Goal: Task Accomplishment & Management: Manage account settings

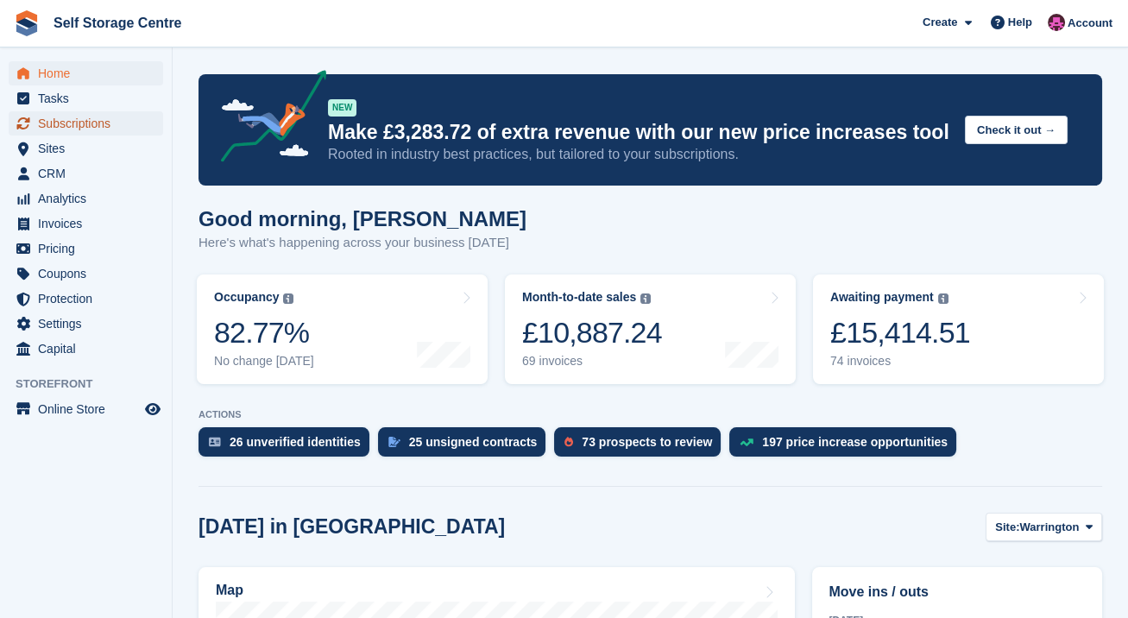
click at [105, 124] on span "Subscriptions" at bounding box center [90, 123] width 104 height 24
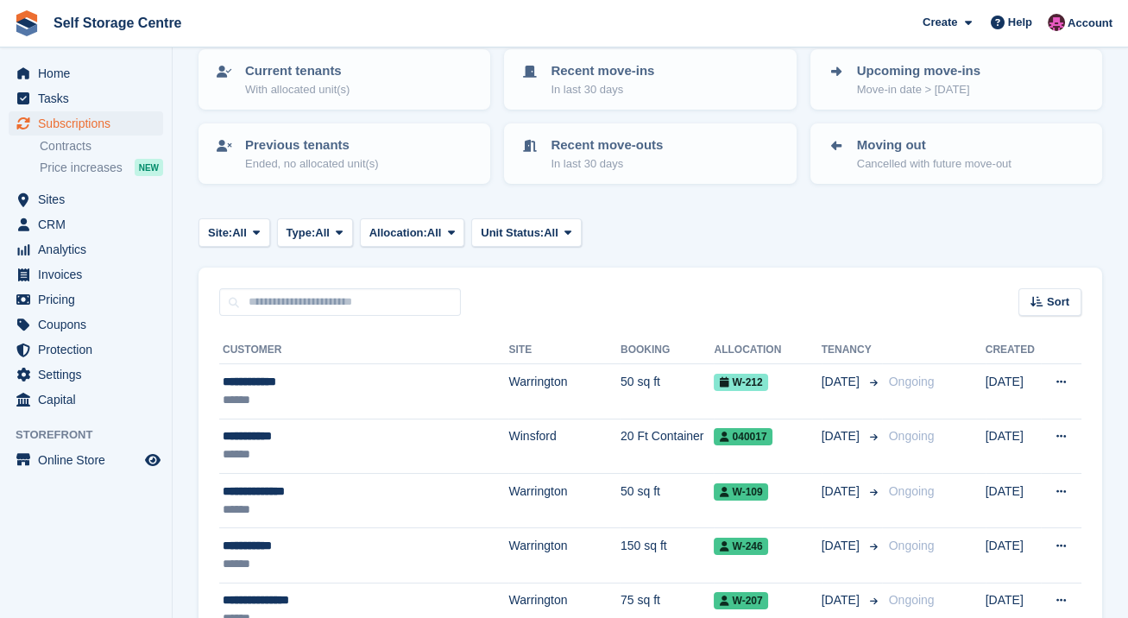
scroll to position [57, 0]
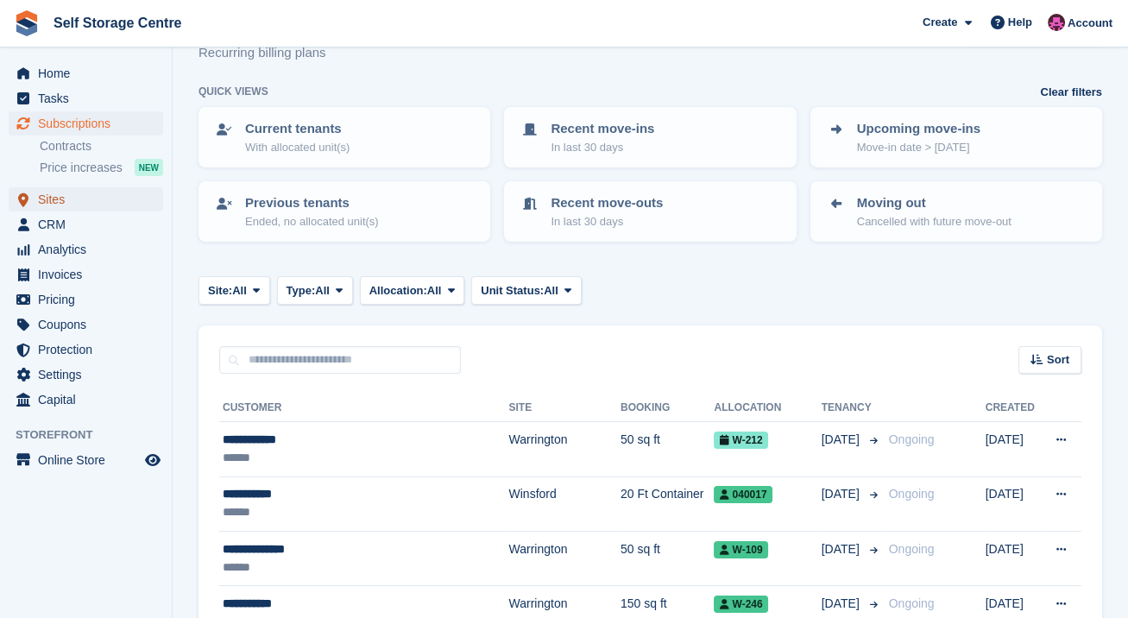
click at [58, 203] on span "Sites" at bounding box center [90, 199] width 104 height 24
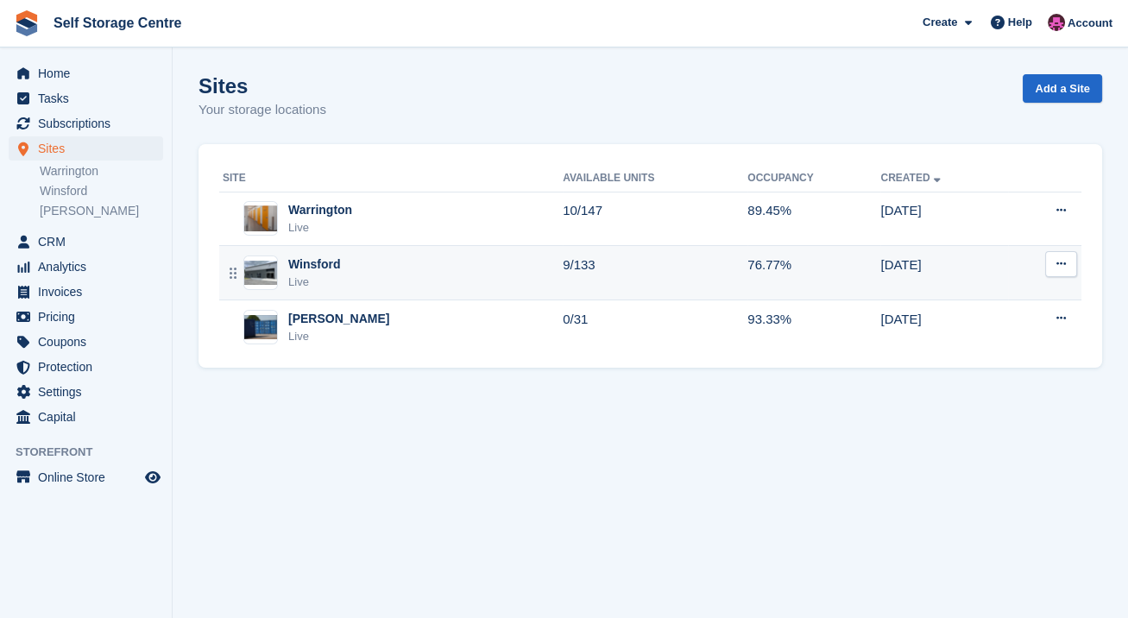
click at [563, 269] on td "9/133" at bounding box center [655, 273] width 185 height 54
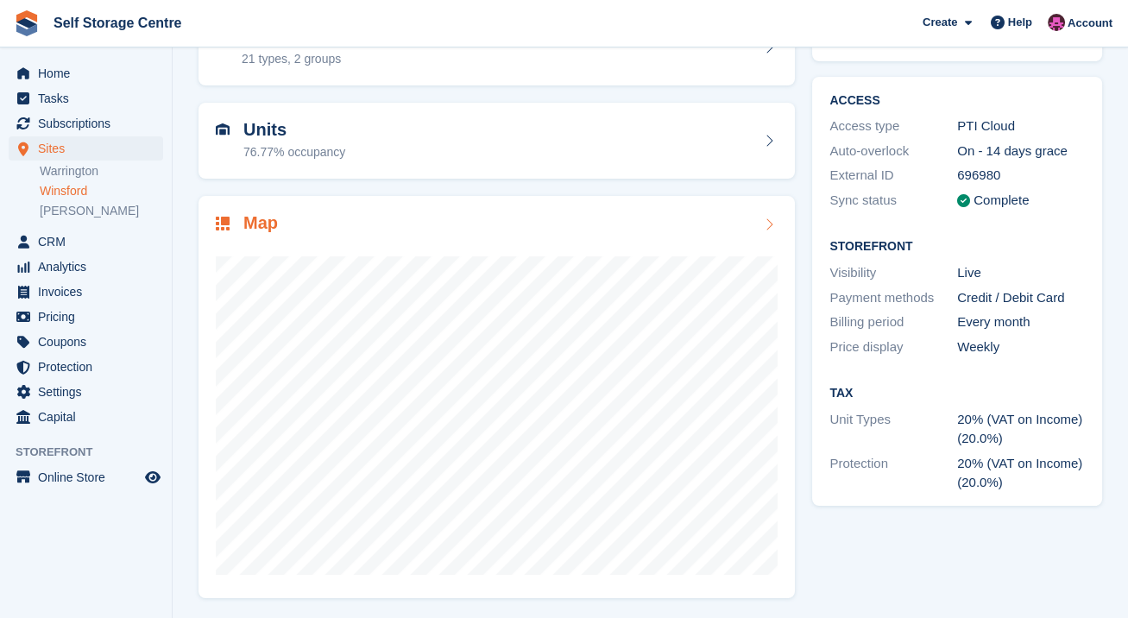
scroll to position [117, 0]
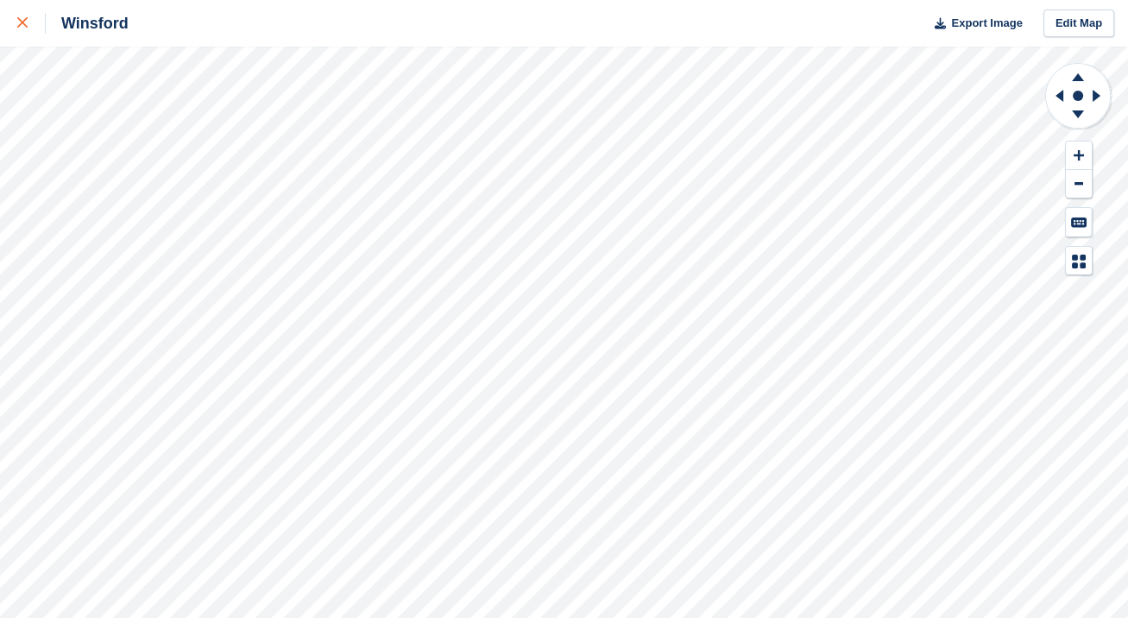
click at [17, 28] on icon at bounding box center [22, 22] width 10 height 10
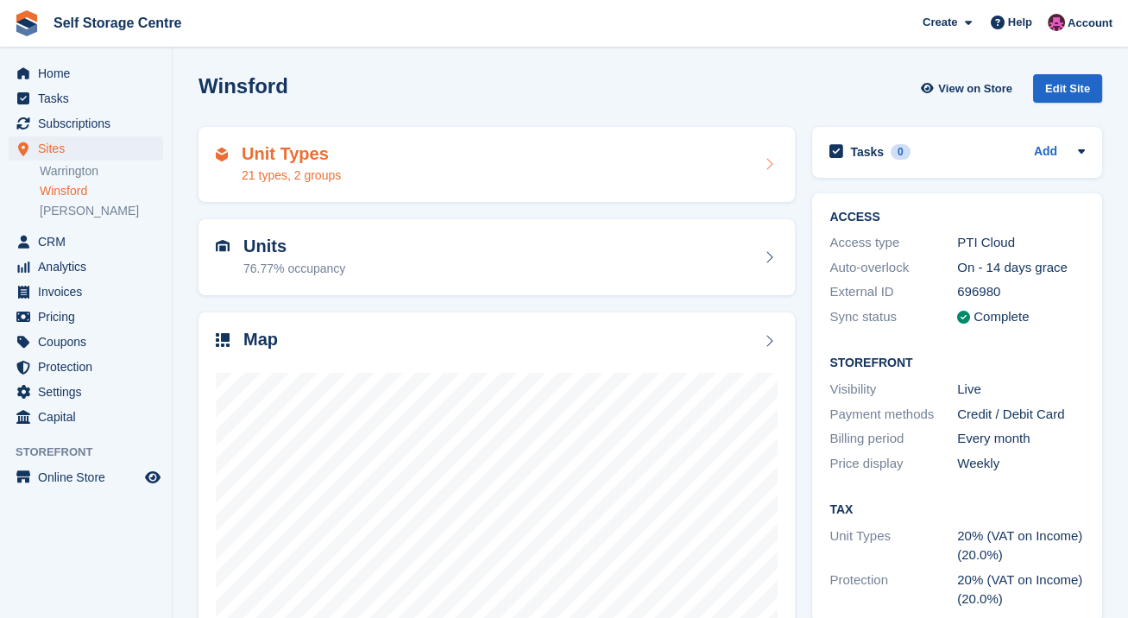
click at [585, 189] on div "Unit Types 21 types, 2 groups" at bounding box center [496, 165] width 596 height 76
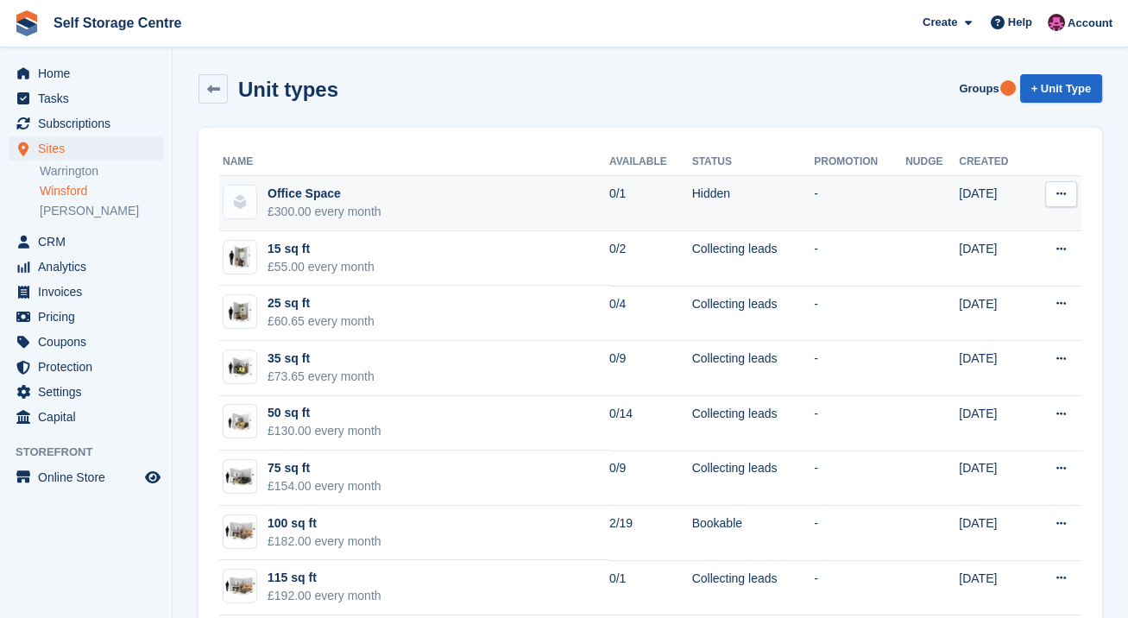
click at [1058, 193] on icon at bounding box center [1060, 193] width 9 height 11
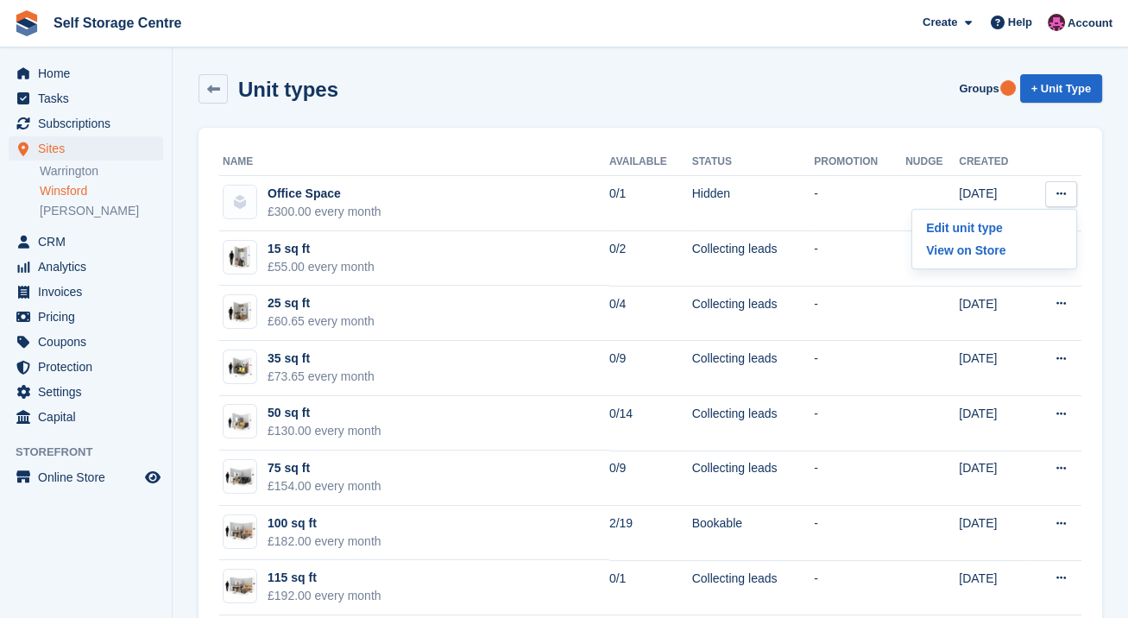
click at [829, 103] on div "Unit types Groups + Unit Type" at bounding box center [649, 88] width 903 height 29
drag, startPoint x: 224, startPoint y: 84, endPoint x: 230, endPoint y: 106, distance: 23.0
click at [224, 84] on link at bounding box center [212, 88] width 29 height 29
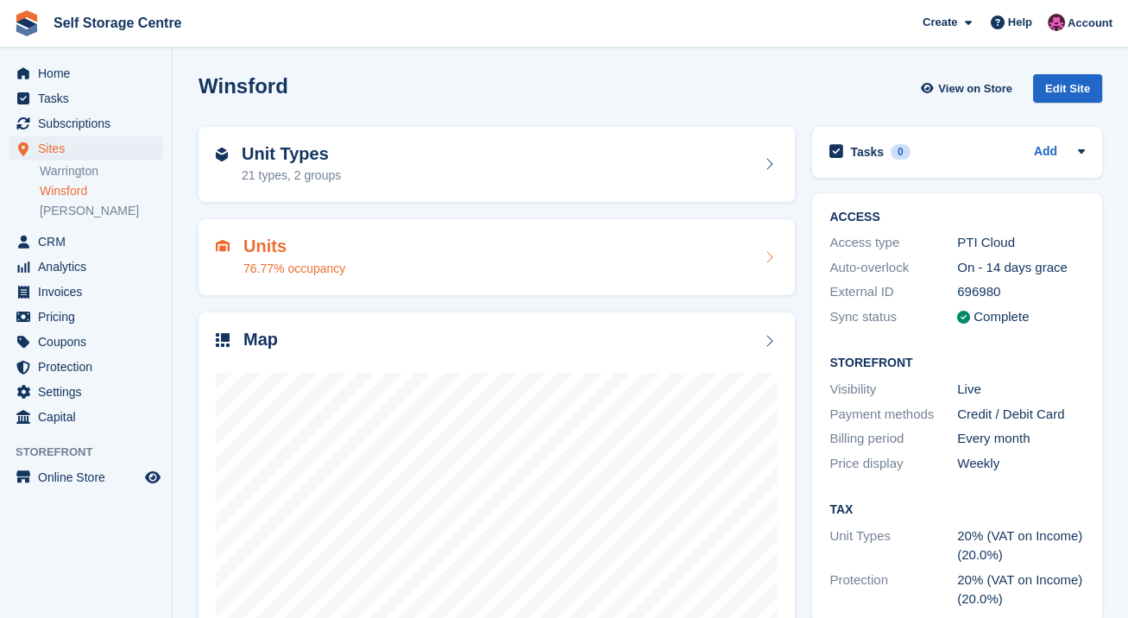
click at [305, 246] on h2 "Units" at bounding box center [294, 246] width 102 height 20
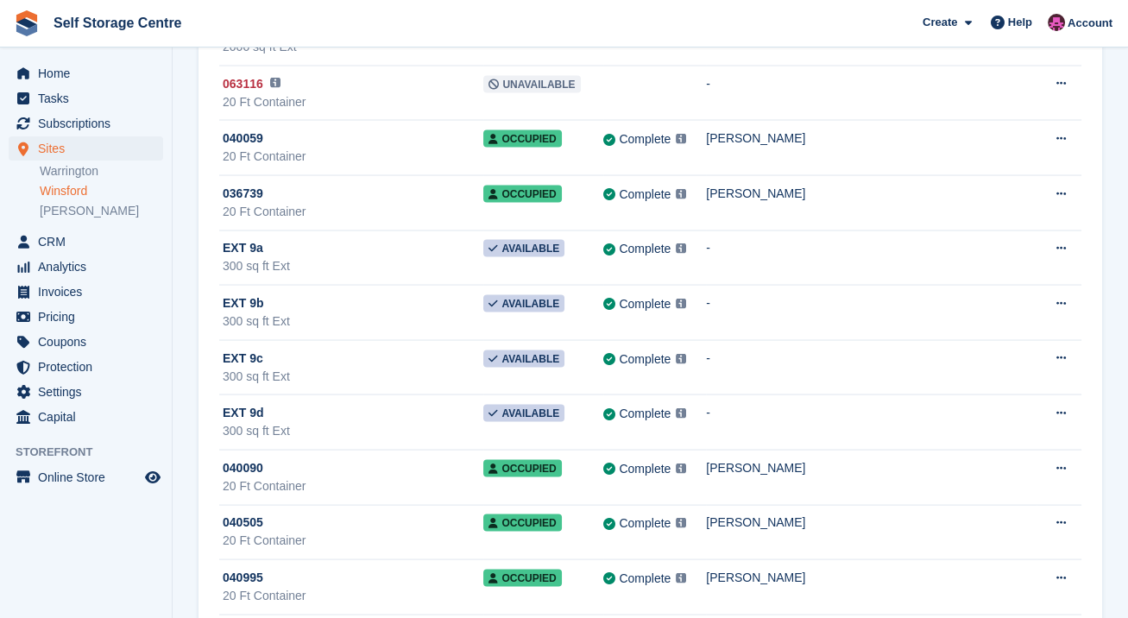
scroll to position [4856, 0]
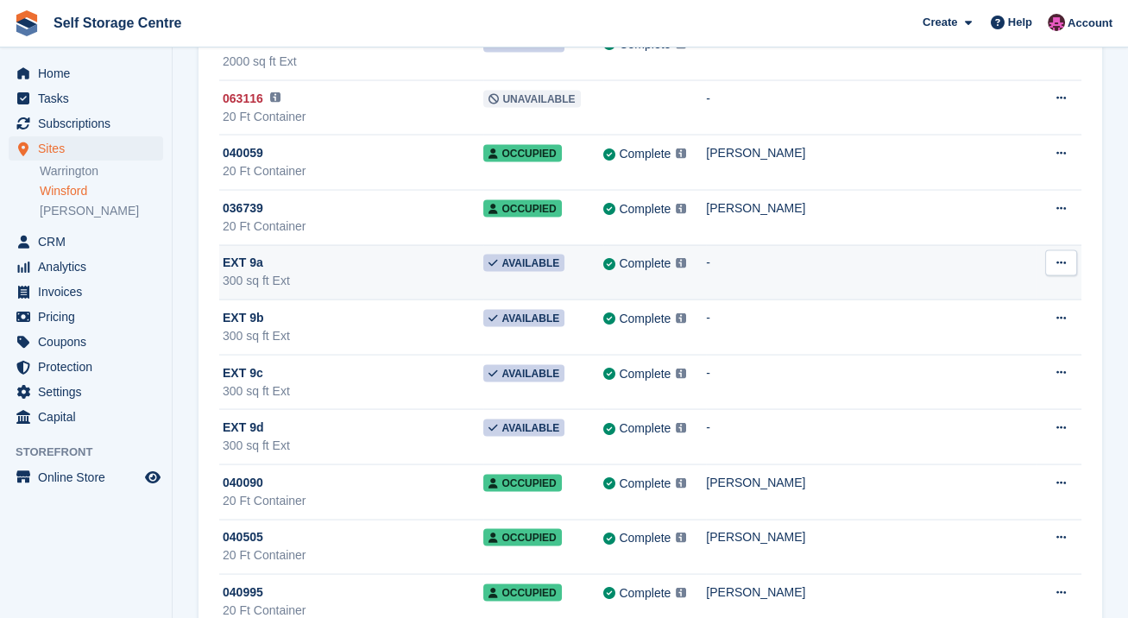
click at [460, 272] on div "300 sq ft Ext" at bounding box center [353, 281] width 261 height 18
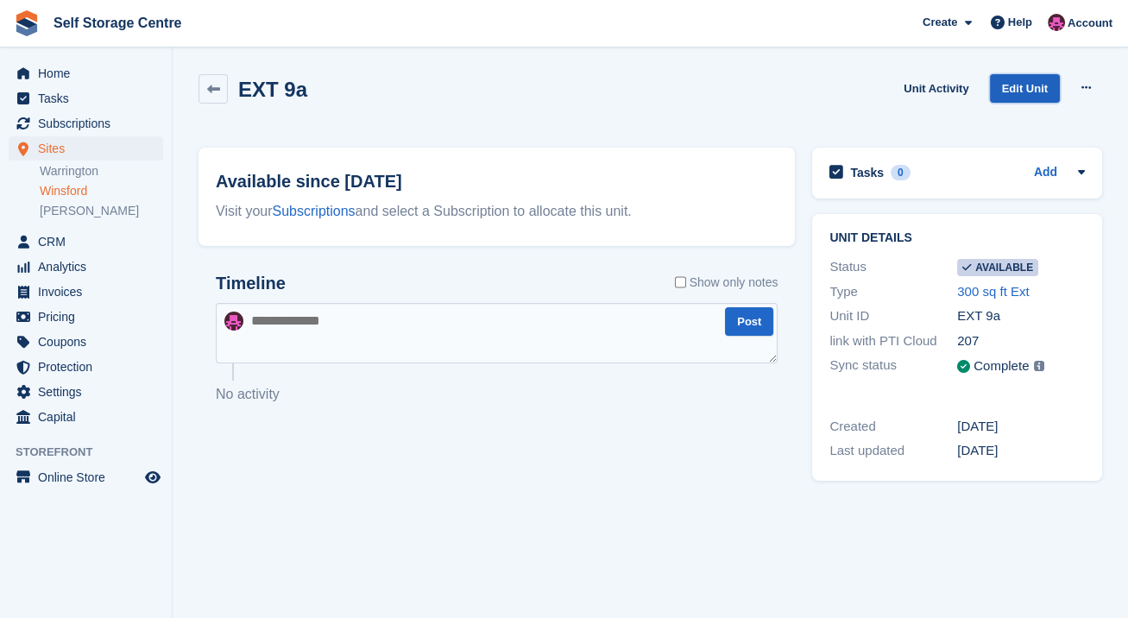
click at [1041, 91] on link "Edit Unit" at bounding box center [1025, 88] width 70 height 28
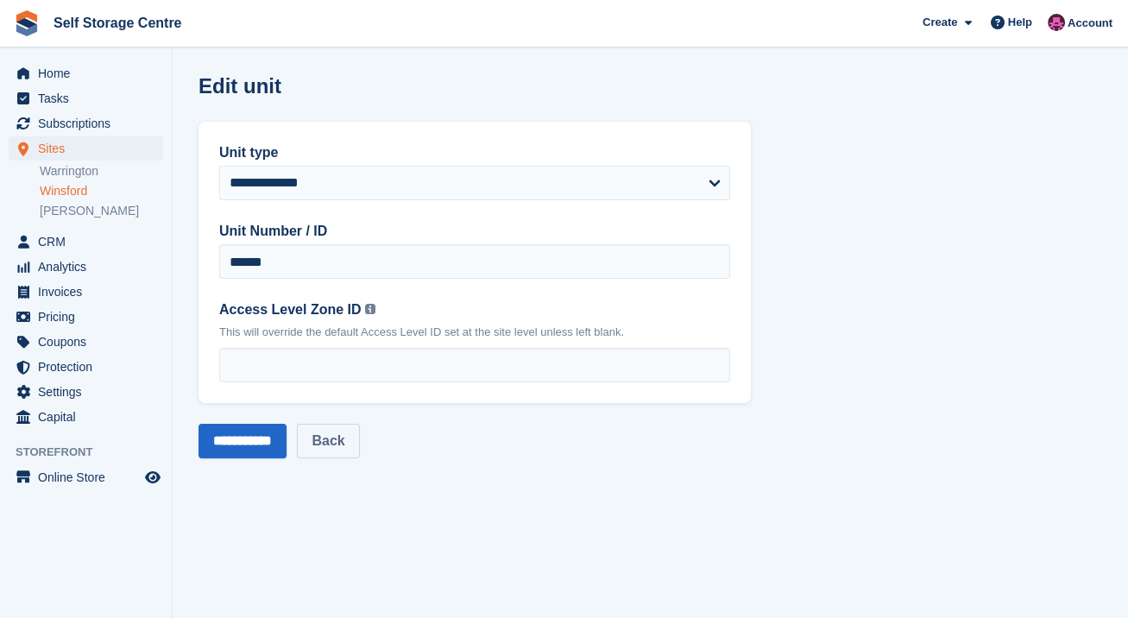
click at [343, 437] on link "Back" at bounding box center [328, 441] width 62 height 35
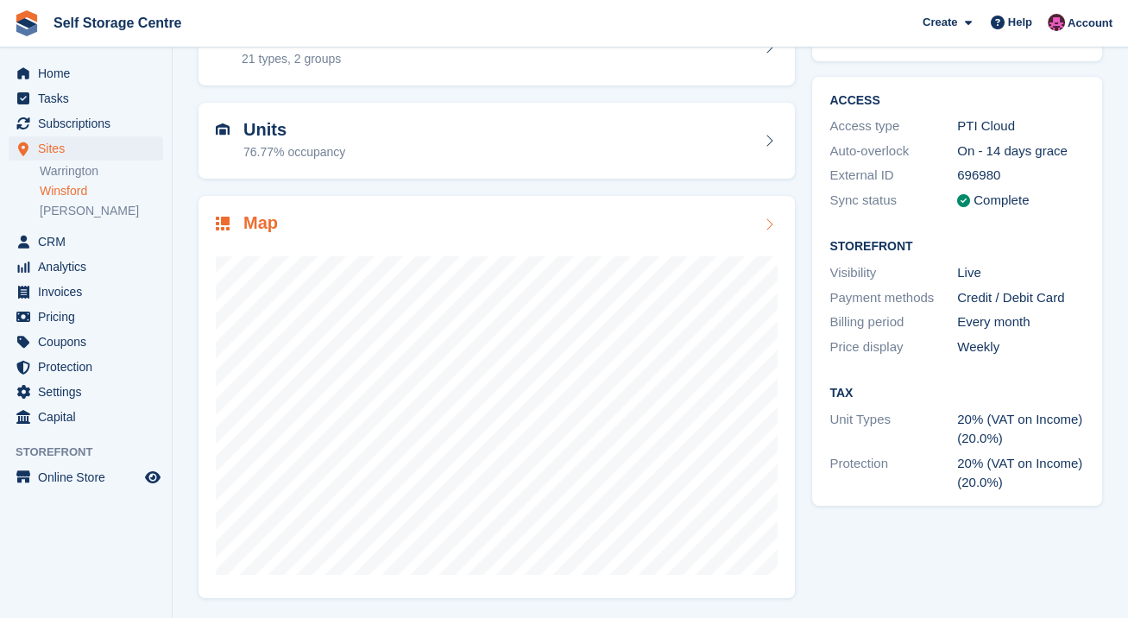
scroll to position [117, 0]
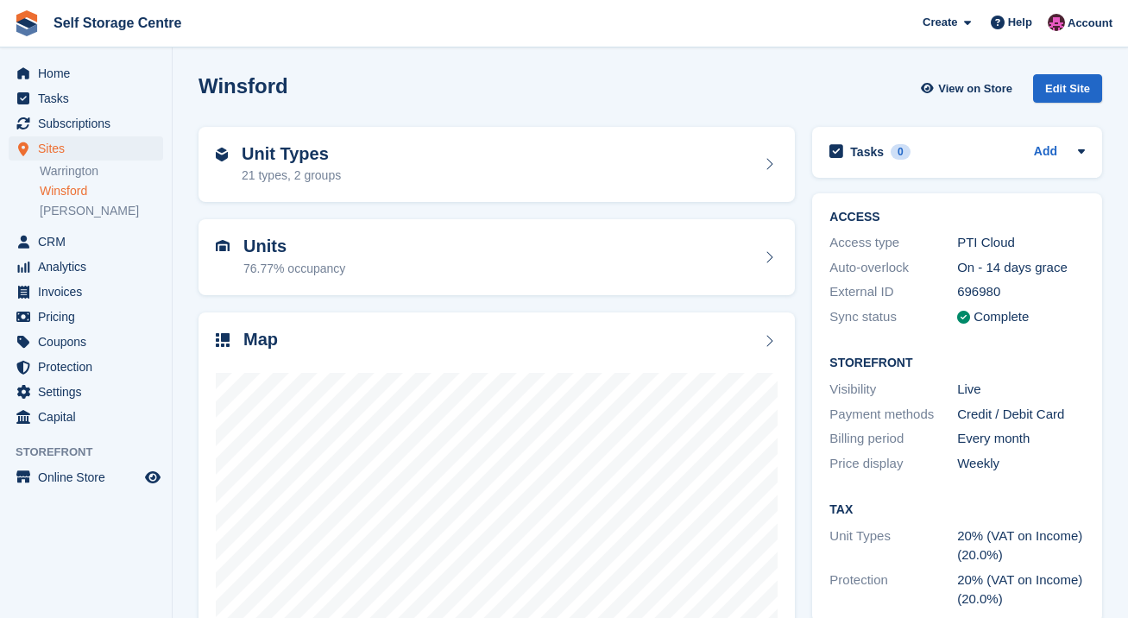
scroll to position [117, 0]
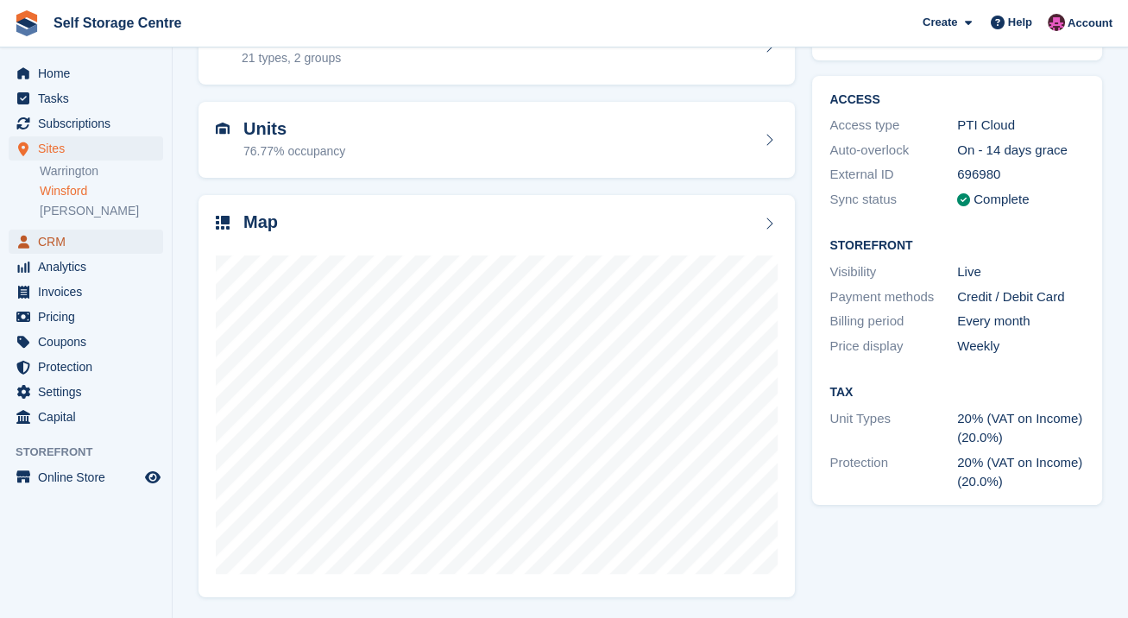
click at [58, 247] on span "CRM" at bounding box center [90, 242] width 104 height 24
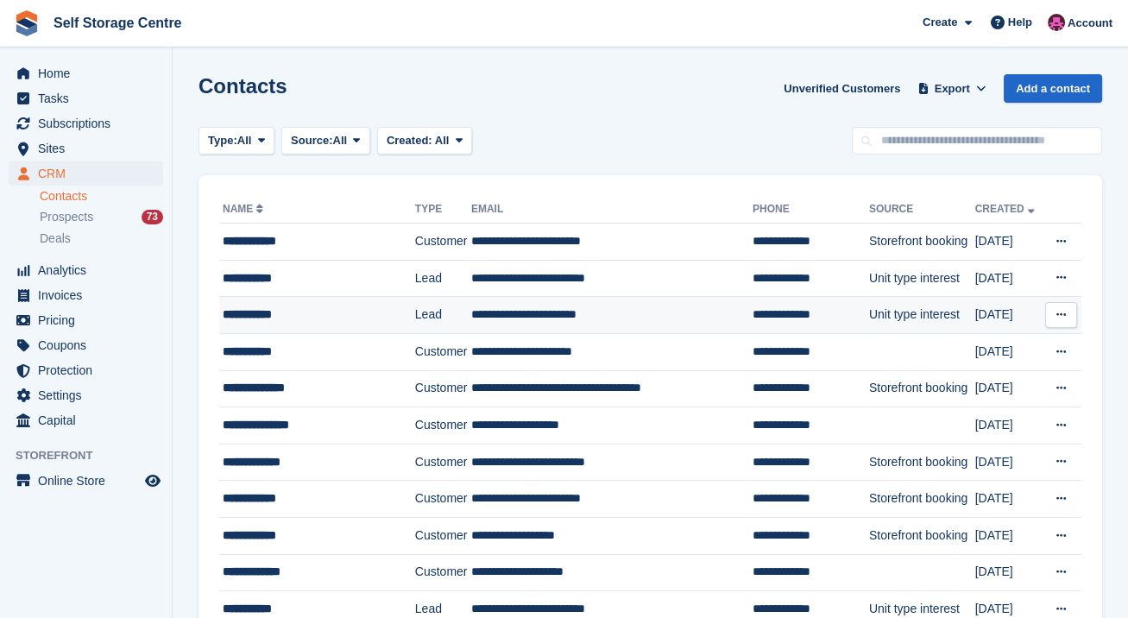
click at [606, 310] on td "**********" at bounding box center [611, 315] width 281 height 37
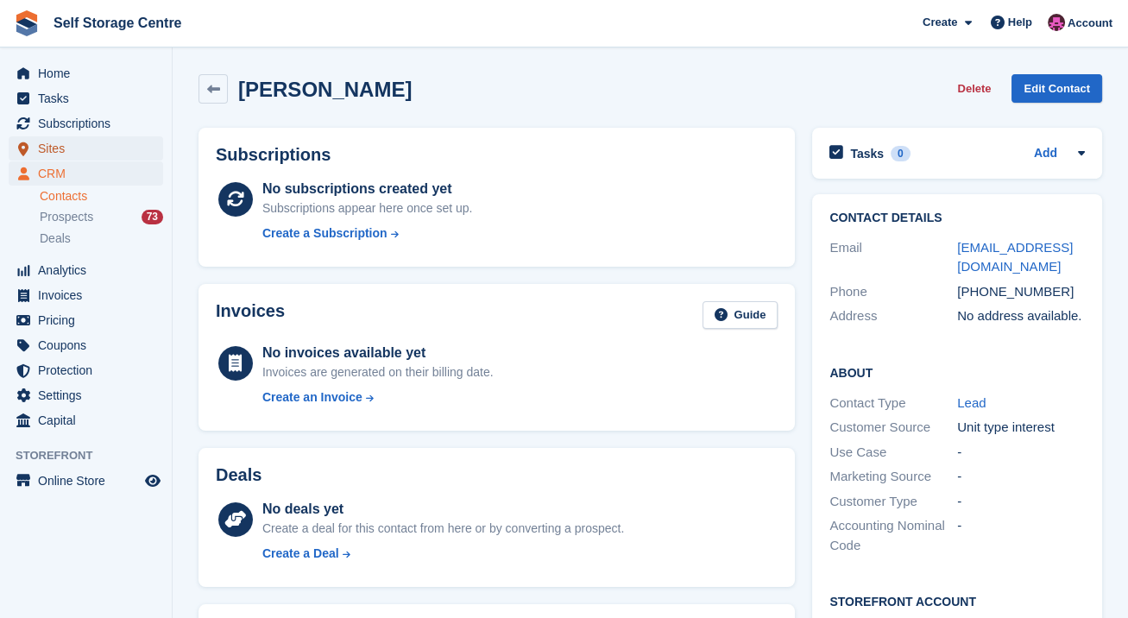
click at [64, 143] on span "Sites" at bounding box center [90, 148] width 104 height 24
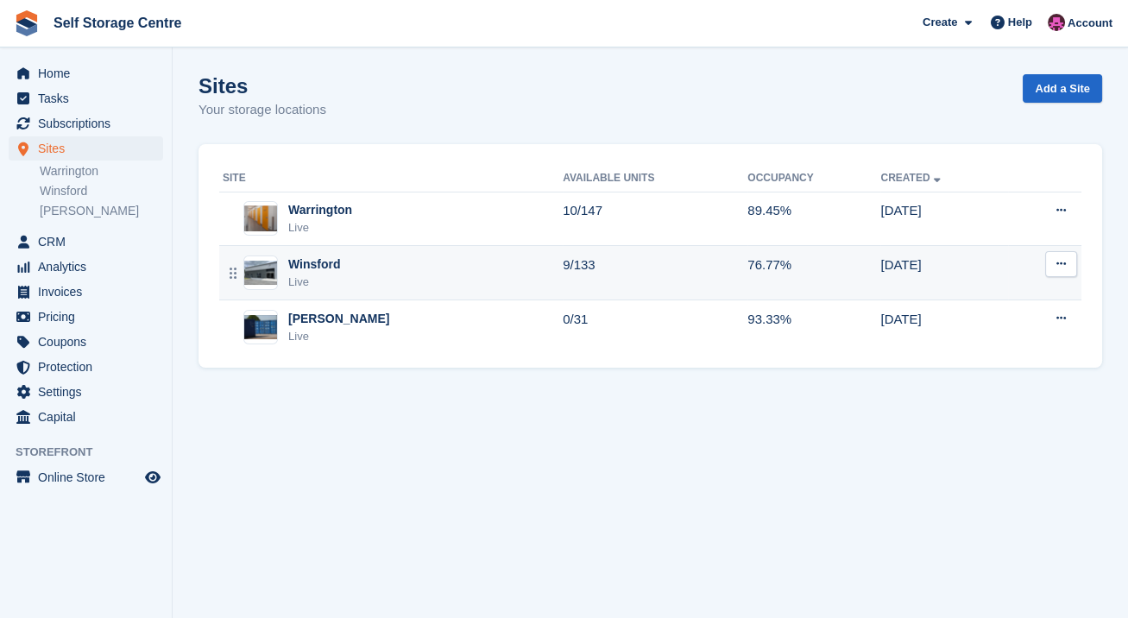
click at [618, 260] on td "9/133" at bounding box center [655, 273] width 185 height 54
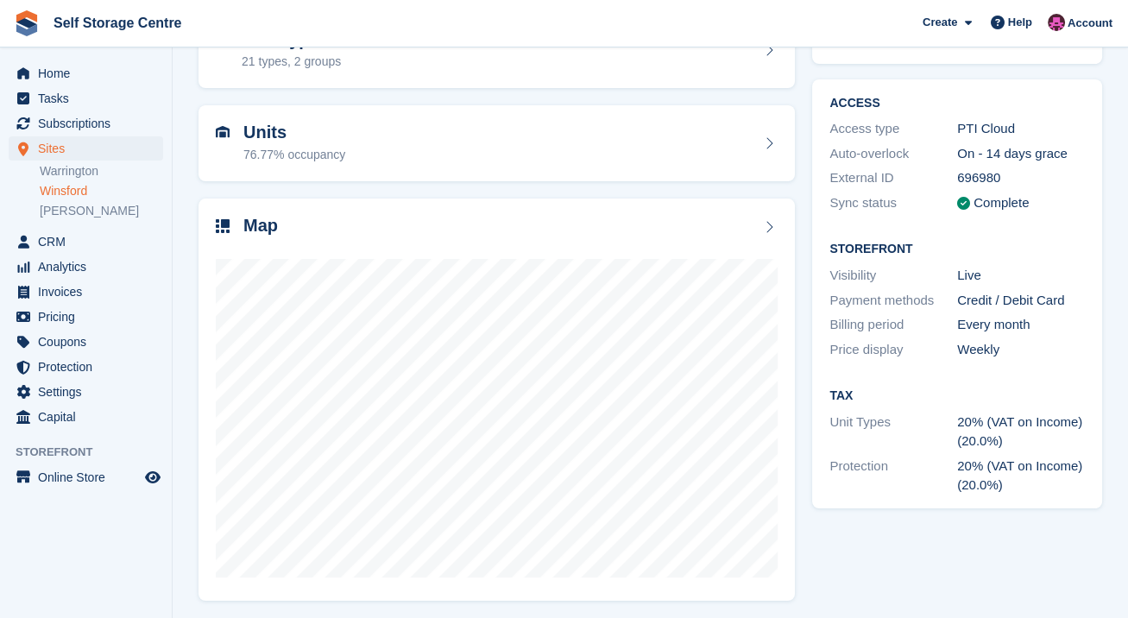
scroll to position [117, 0]
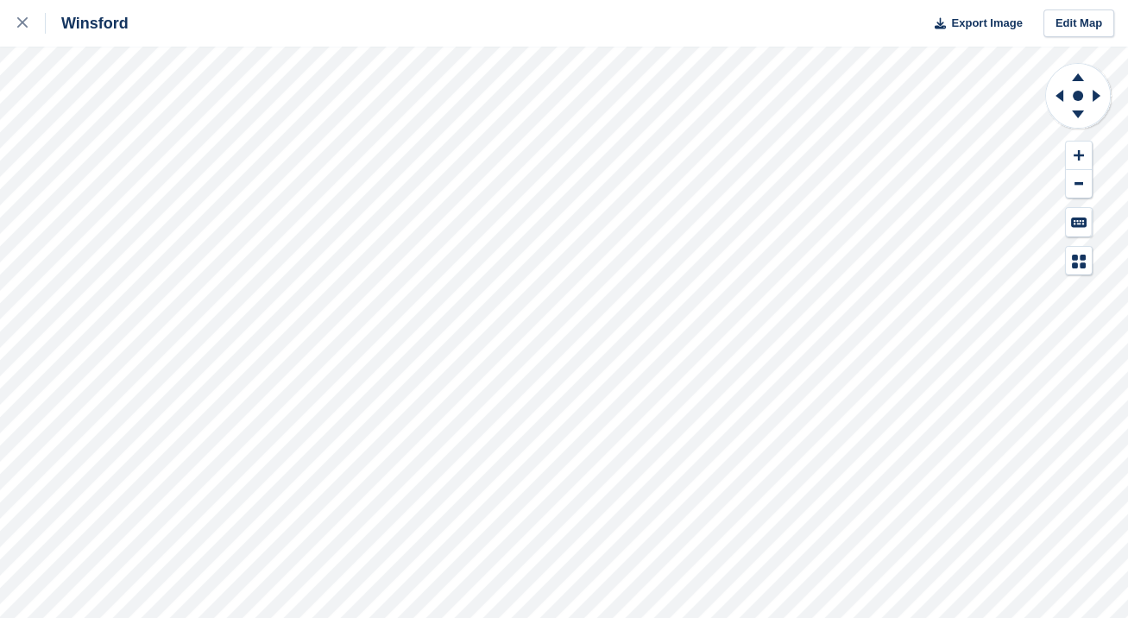
click at [186, 274] on div "Winsford Export Image Edit Map" at bounding box center [564, 309] width 1128 height 618
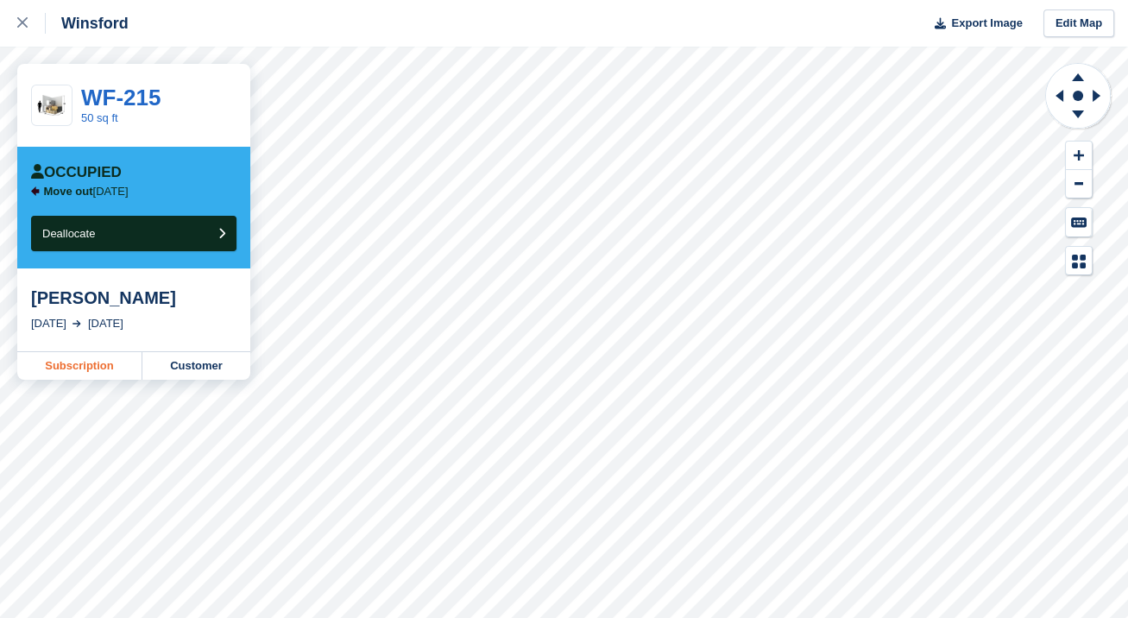
click at [102, 373] on link "Subscription" at bounding box center [79, 366] width 125 height 28
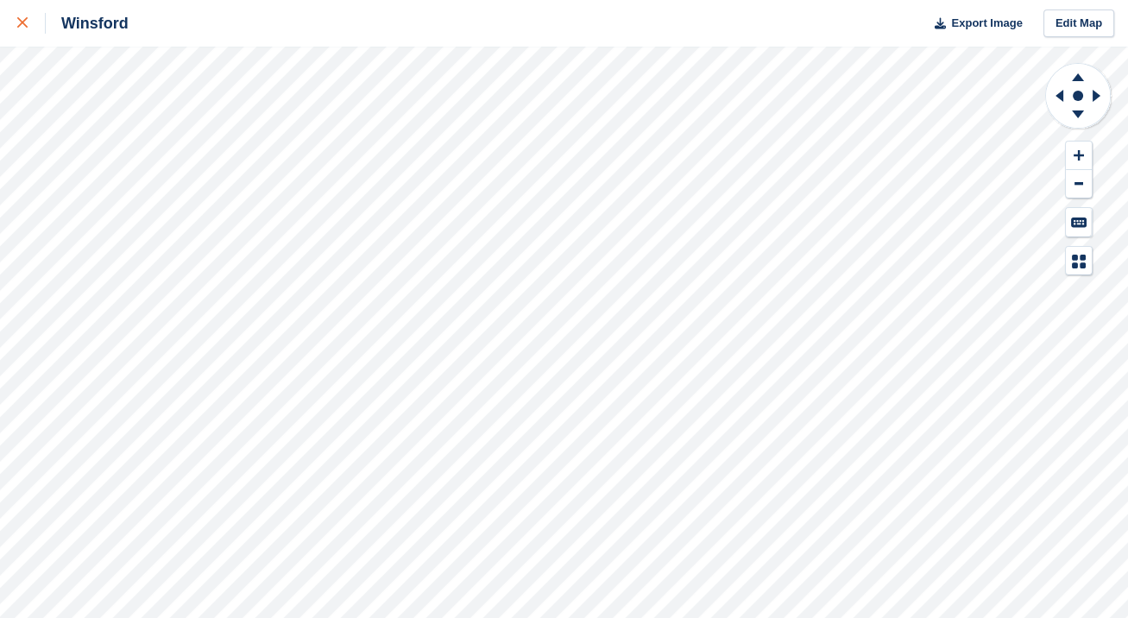
click at [26, 17] on div at bounding box center [31, 23] width 28 height 21
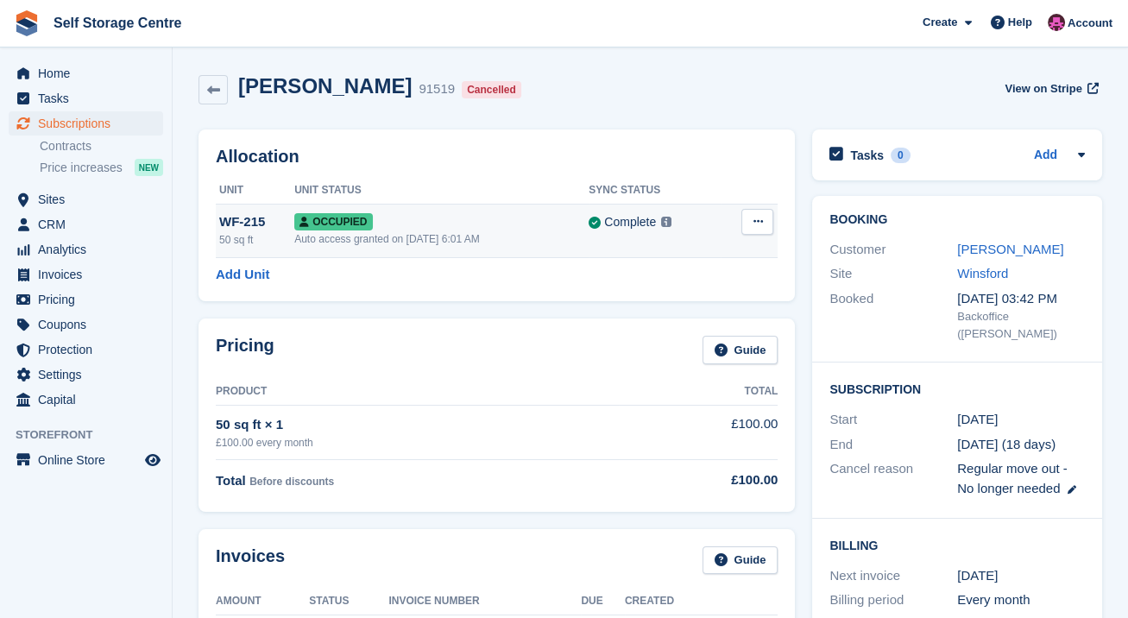
scroll to position [57, 0]
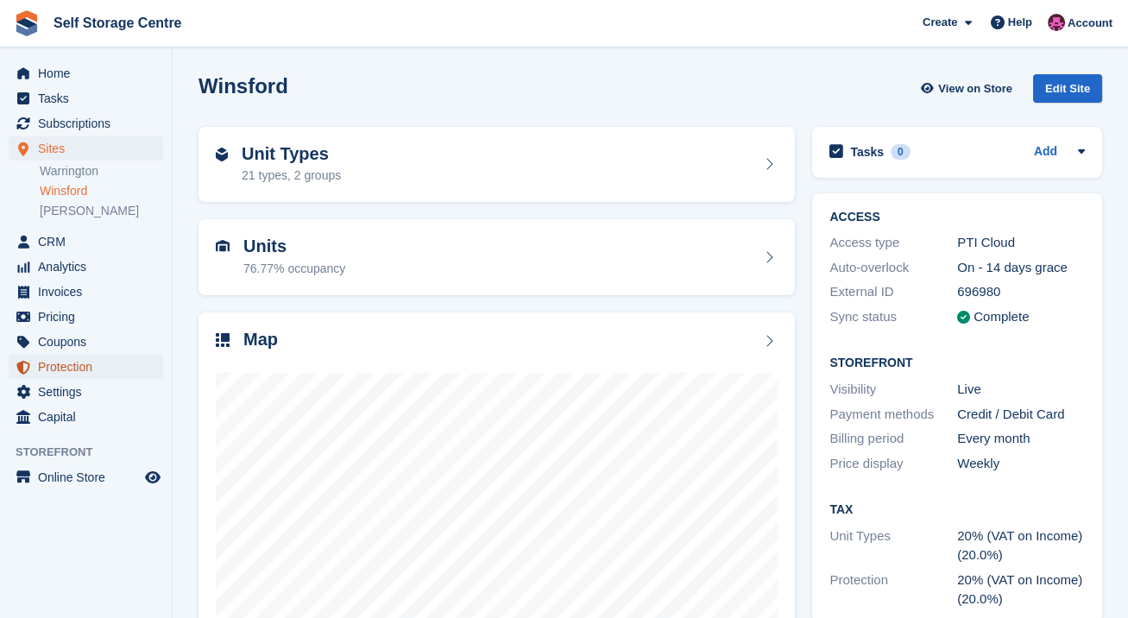
click at [66, 374] on span "Protection" at bounding box center [90, 367] width 104 height 24
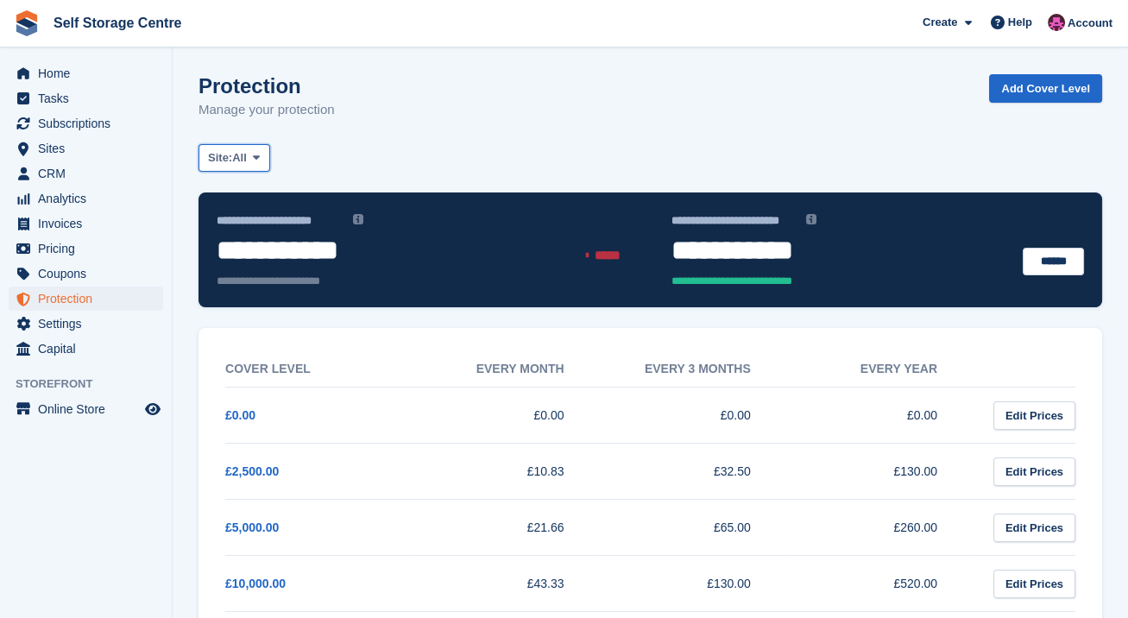
click at [252, 158] on span at bounding box center [256, 158] width 14 height 14
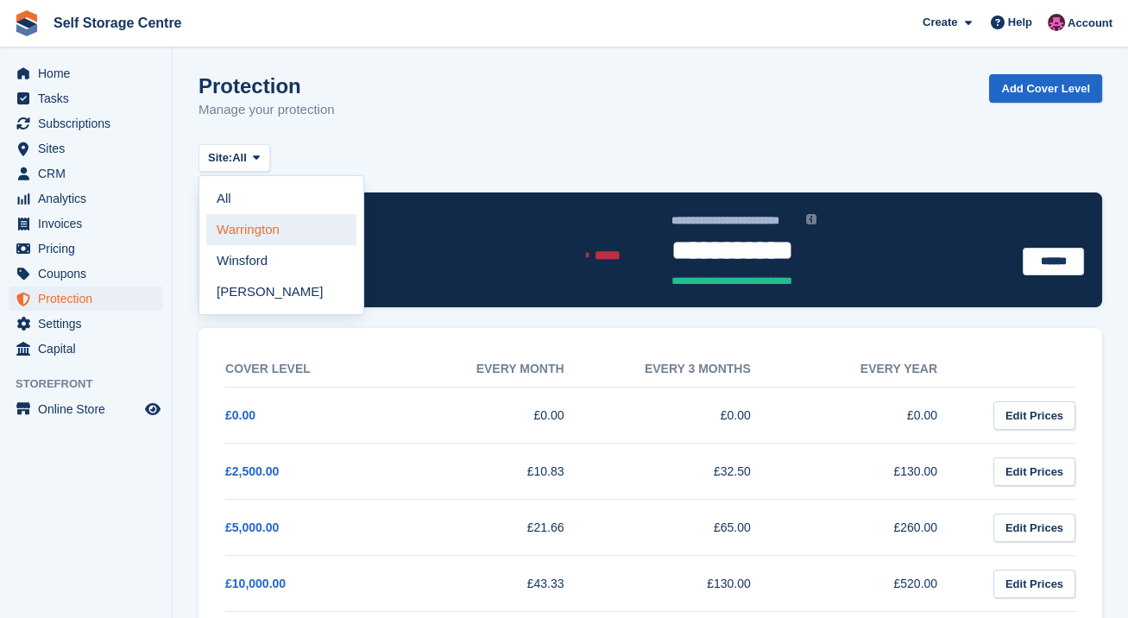
click at [248, 226] on link "Warrington" at bounding box center [281, 229] width 150 height 31
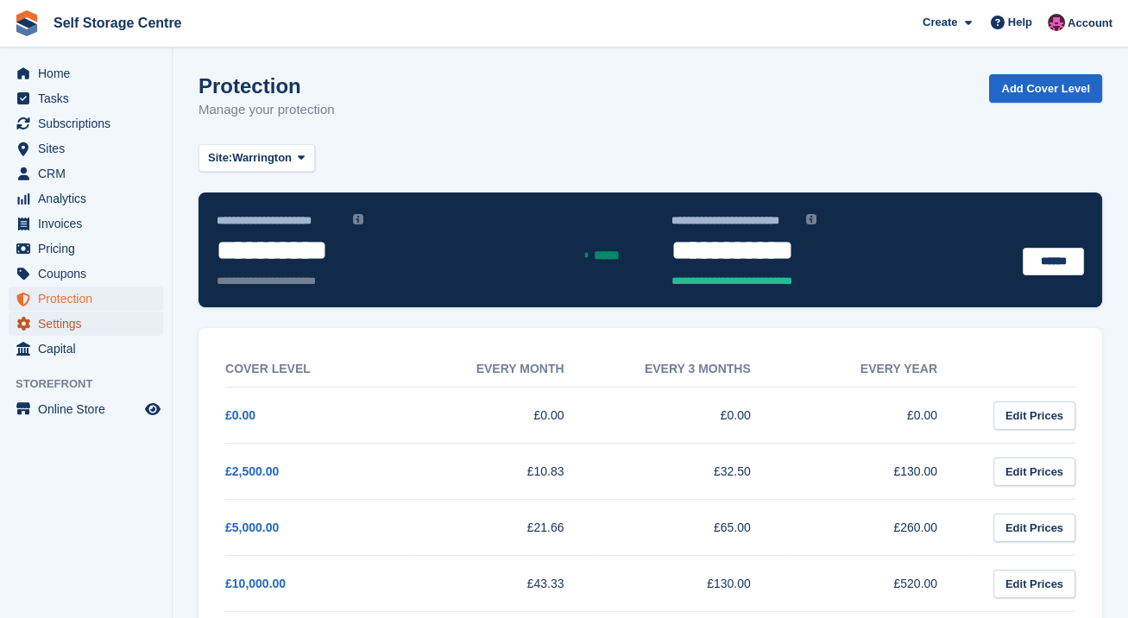
click at [86, 314] on span "Settings" at bounding box center [90, 323] width 104 height 24
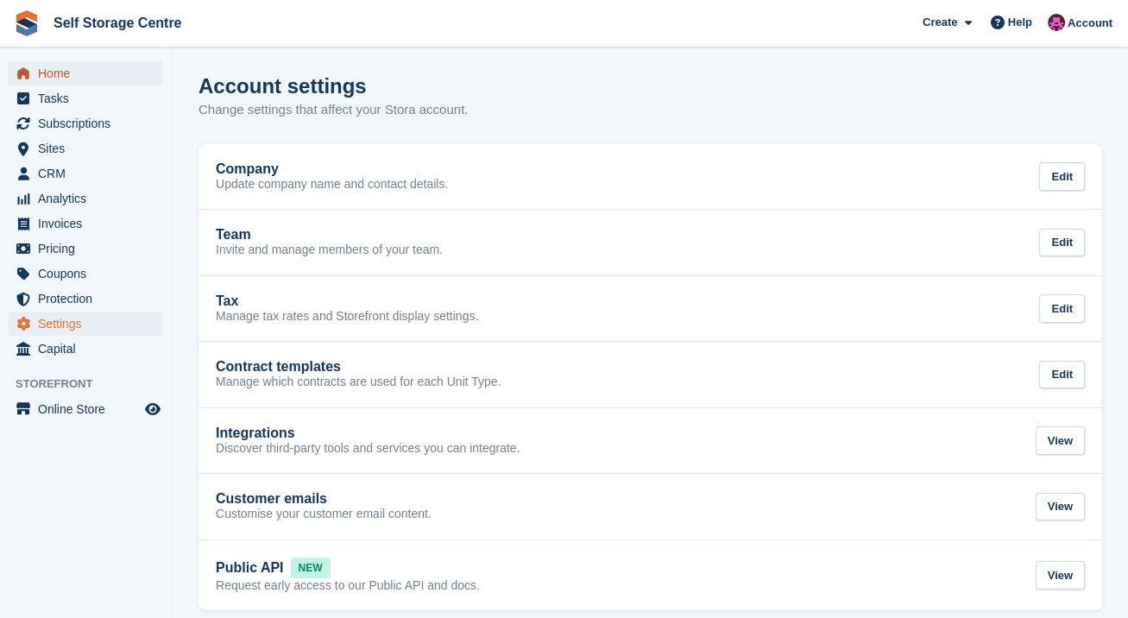
click at [53, 74] on span "Home" at bounding box center [90, 73] width 104 height 24
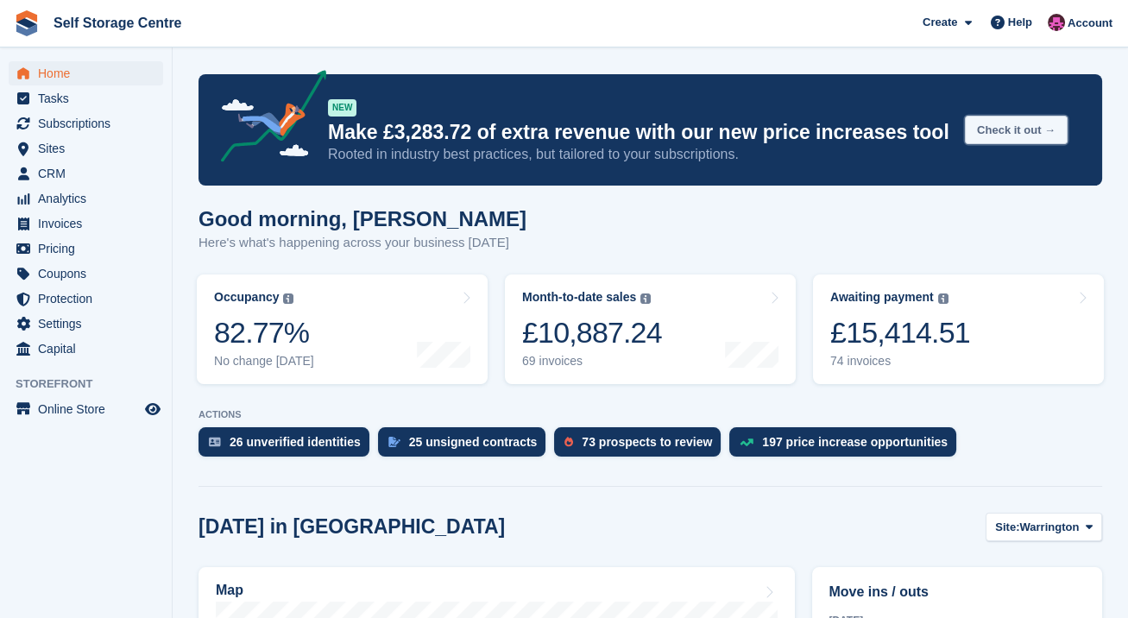
click at [1009, 129] on button "Check it out →" at bounding box center [1016, 130] width 103 height 28
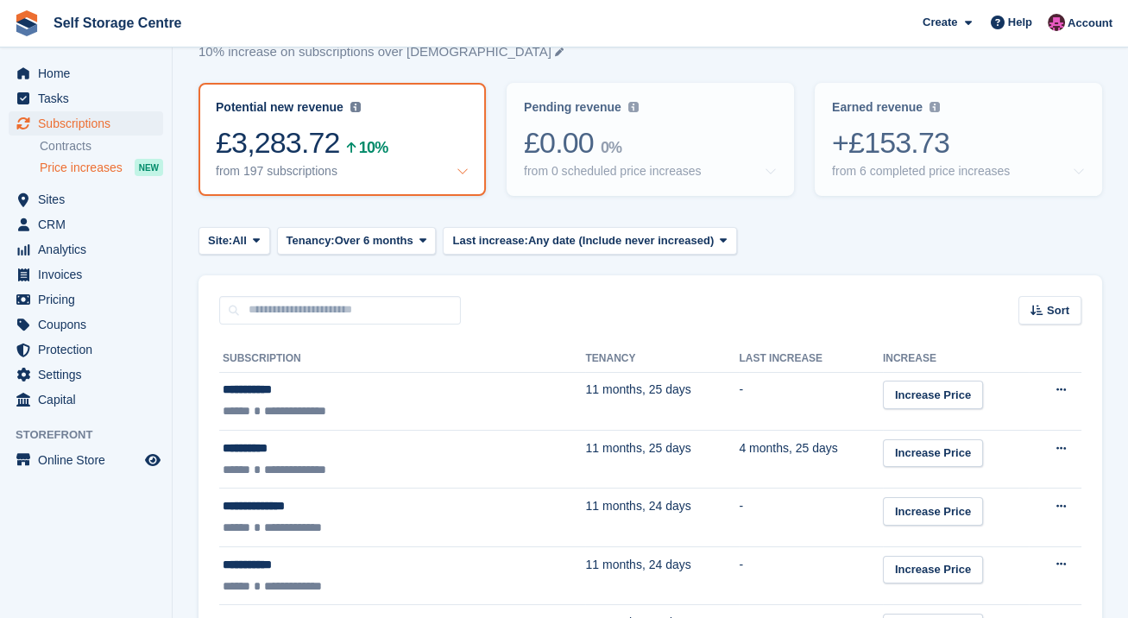
scroll to position [57, 0]
click at [284, 307] on input "text" at bounding box center [340, 311] width 242 height 28
click at [498, 286] on div "Sort Sort by Customer name Tenancy Last increase Tenancy (longest first) Tenanc…" at bounding box center [649, 300] width 903 height 49
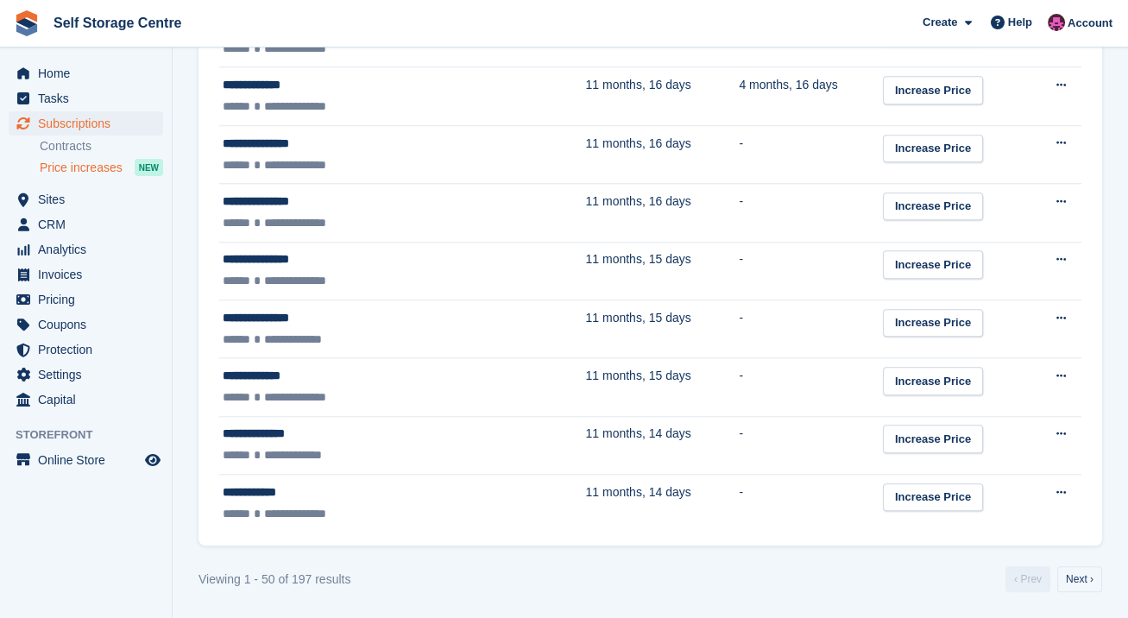
scroll to position [2808, 0]
click at [1080, 580] on link "Next ›" at bounding box center [1079, 579] width 45 height 26
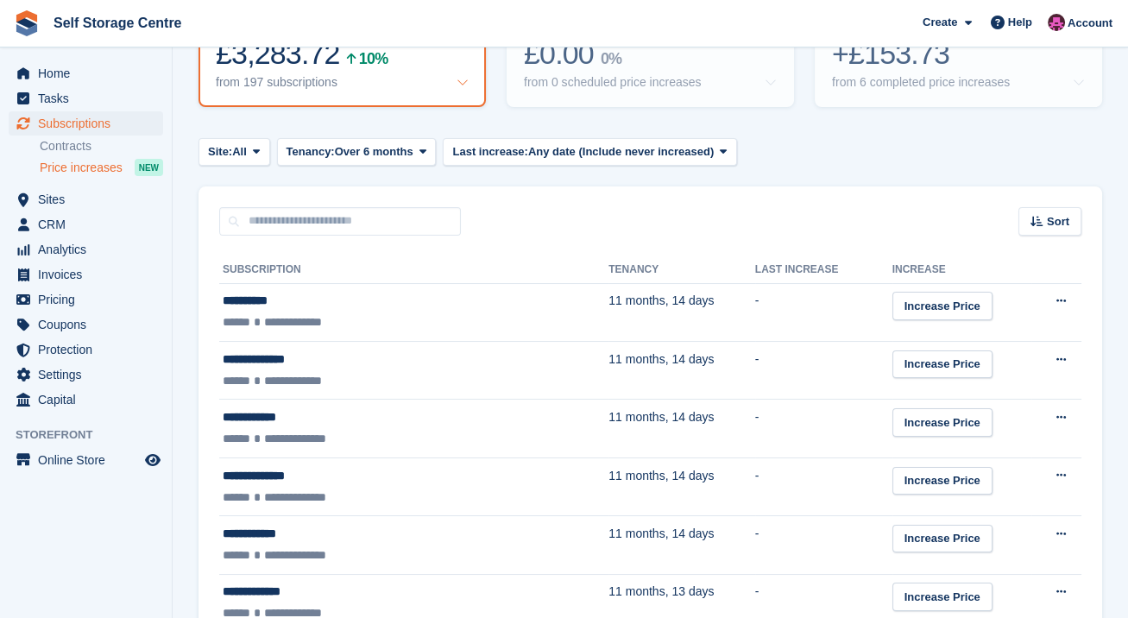
scroll to position [173, 0]
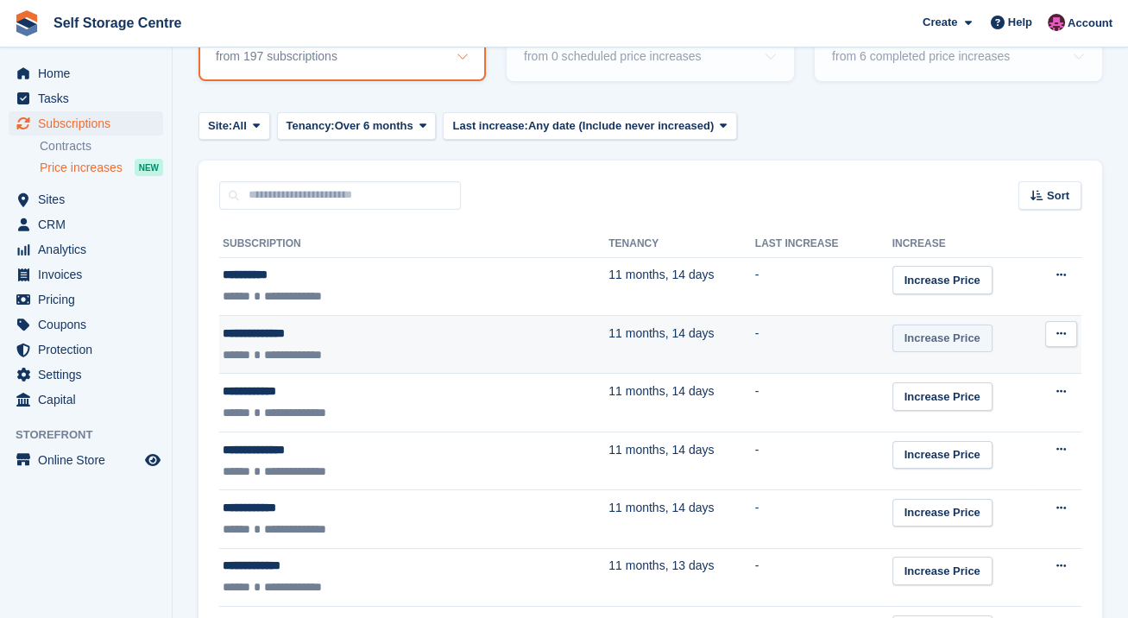
click at [898, 330] on link "Increase Price" at bounding box center [942, 338] width 100 height 28
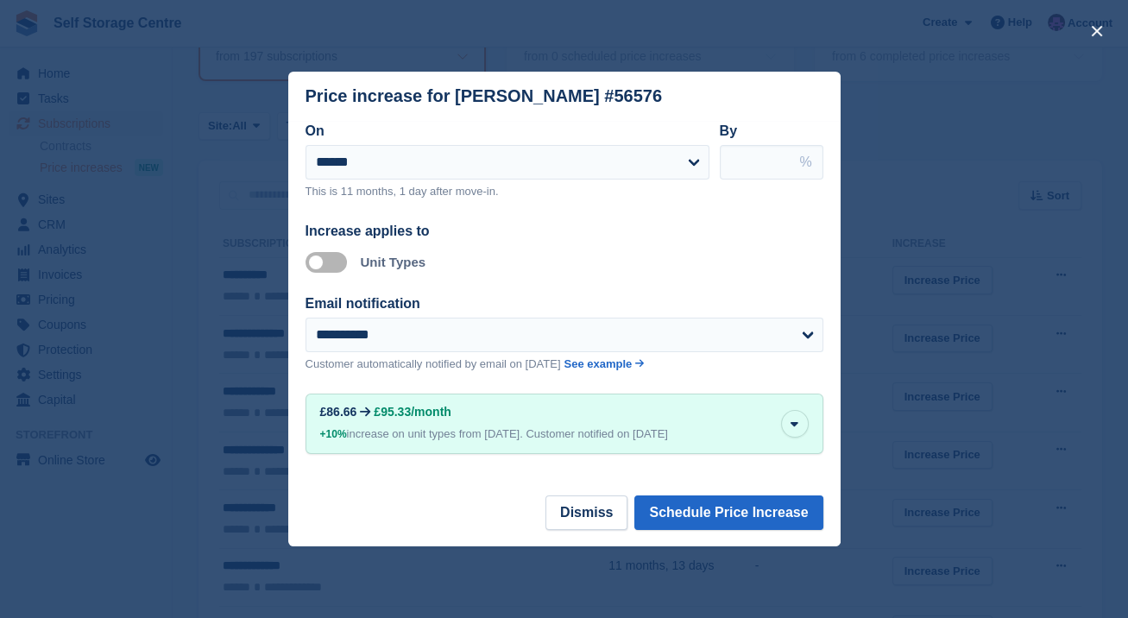
click at [901, 199] on div "close" at bounding box center [564, 309] width 1128 height 618
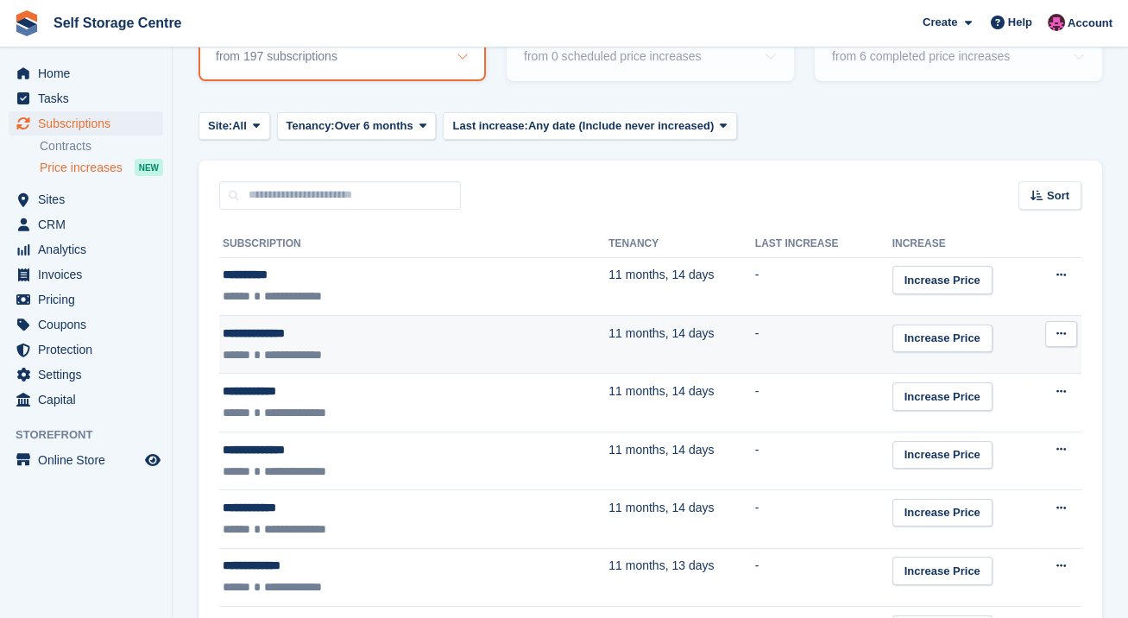
click at [255, 331] on div "**********" at bounding box center [361, 333] width 277 height 18
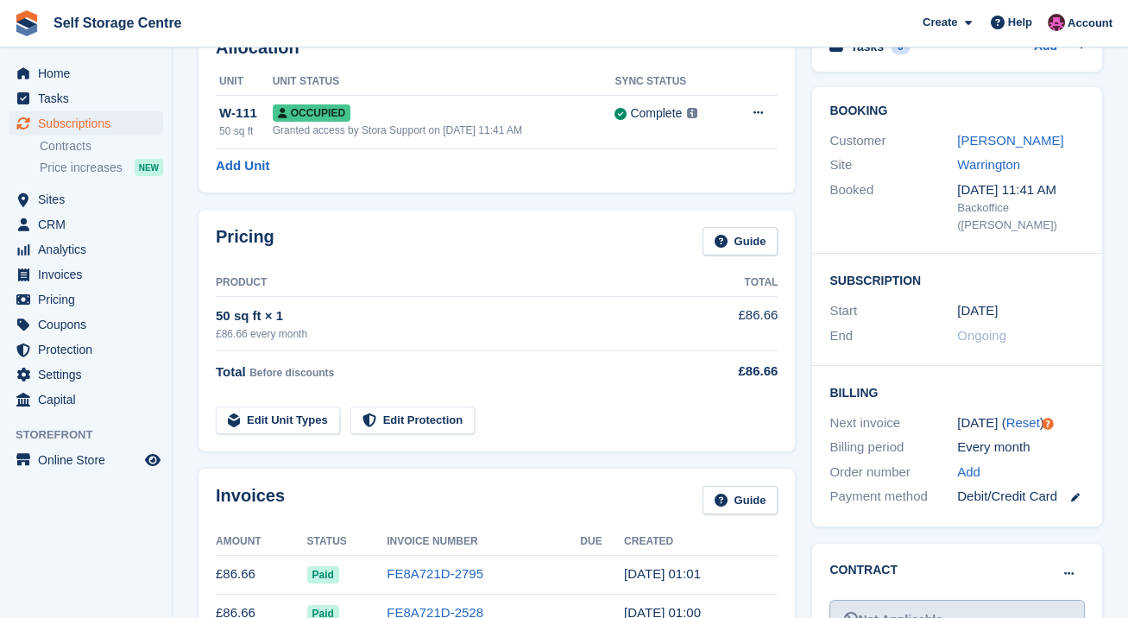
scroll to position [173, 0]
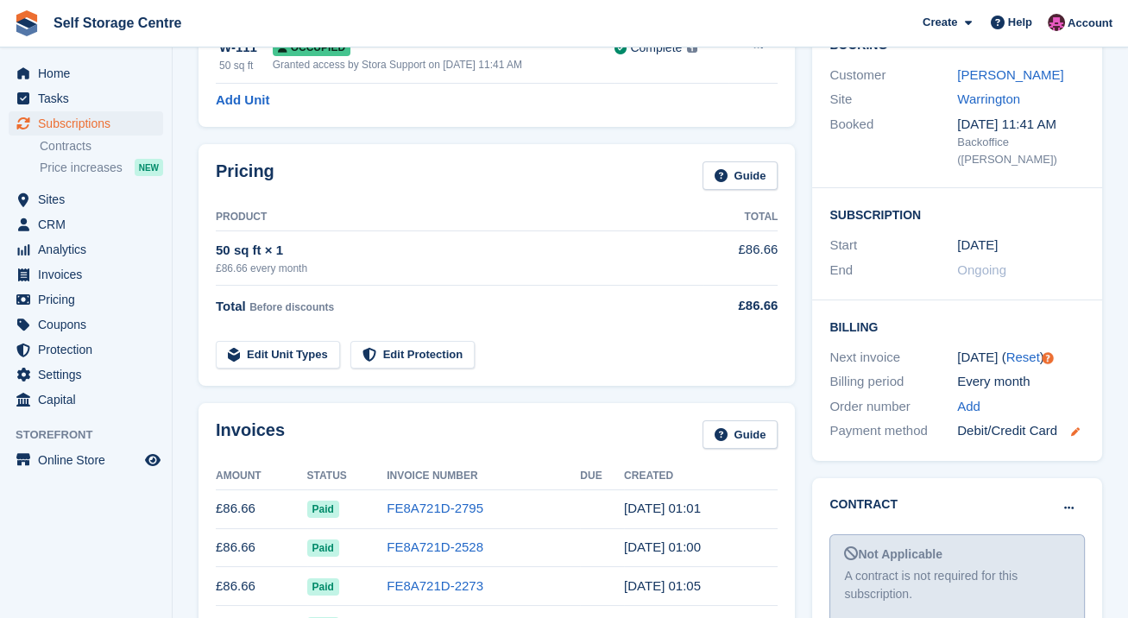
click at [1073, 435] on icon at bounding box center [1075, 431] width 9 height 9
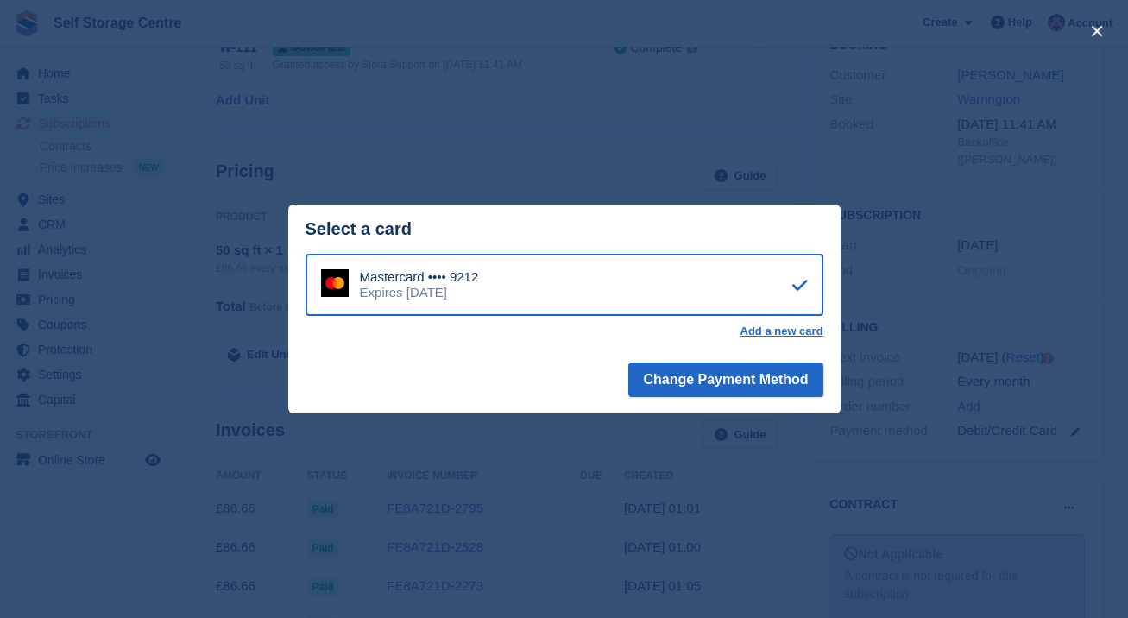
click at [628, 124] on div "close" at bounding box center [564, 309] width 1128 height 618
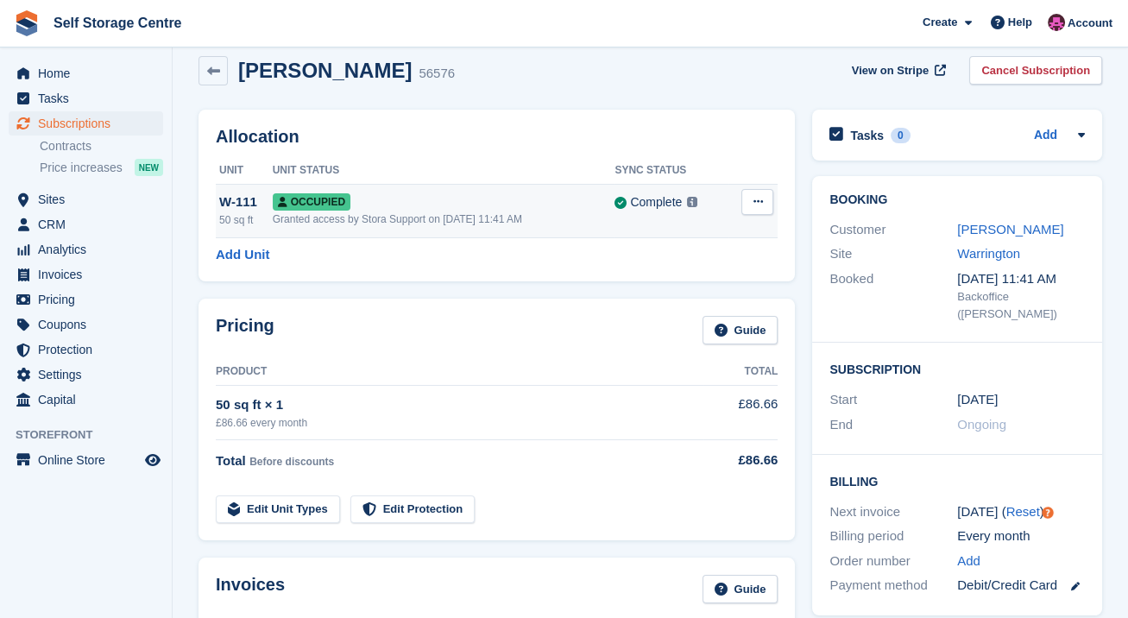
scroll to position [0, 0]
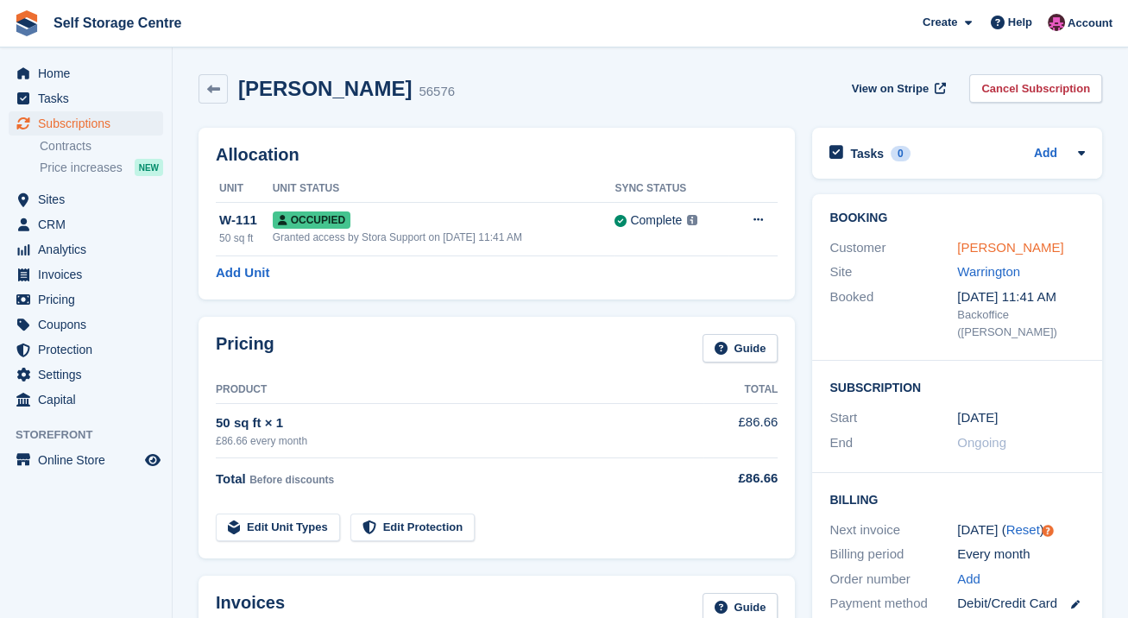
click at [1034, 247] on link "Paul Summerell" at bounding box center [1010, 247] width 106 height 15
drag, startPoint x: 212, startPoint y: 85, endPoint x: 352, endPoint y: 129, distance: 146.5
click at [214, 86] on icon at bounding box center [213, 89] width 13 height 13
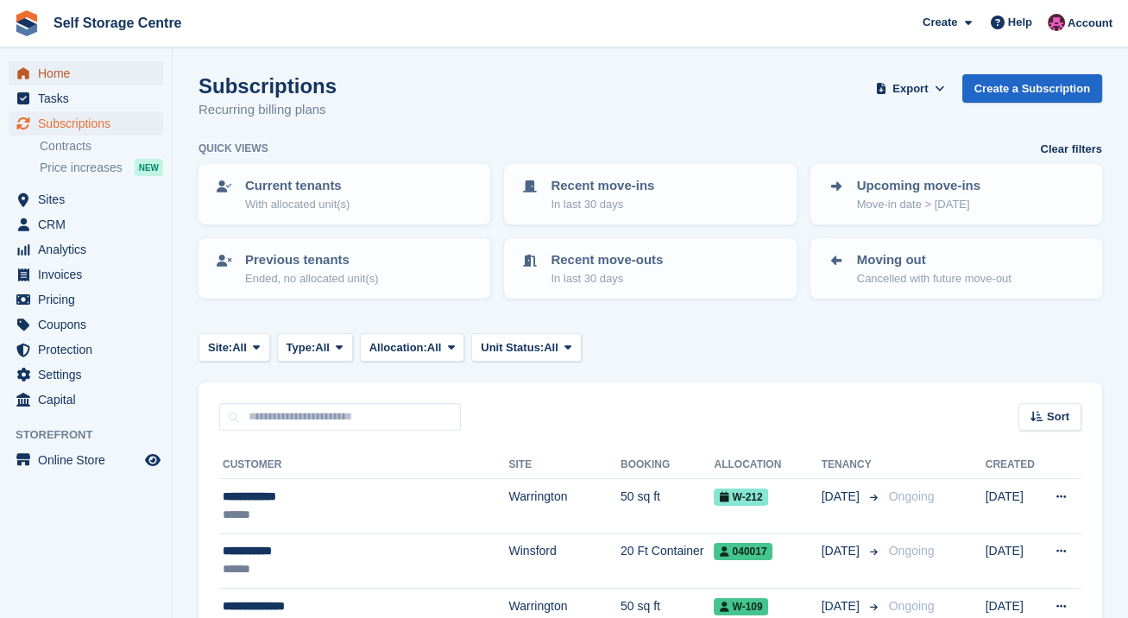
click at [59, 72] on span "Home" at bounding box center [90, 73] width 104 height 24
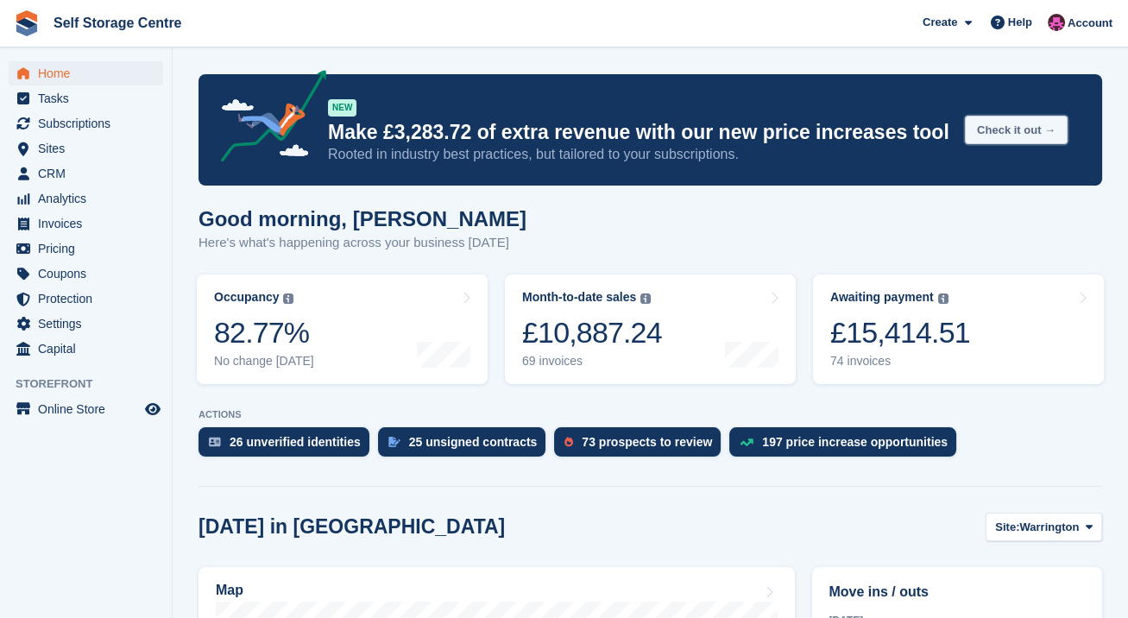
click at [1029, 130] on button "Check it out →" at bounding box center [1016, 130] width 103 height 28
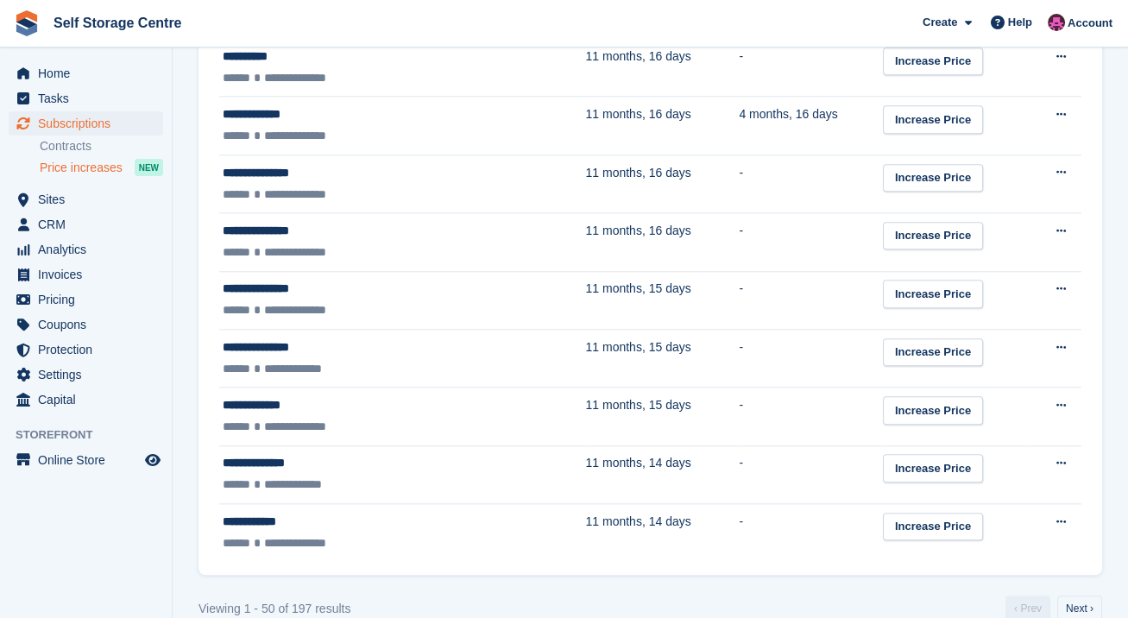
scroll to position [2808, 0]
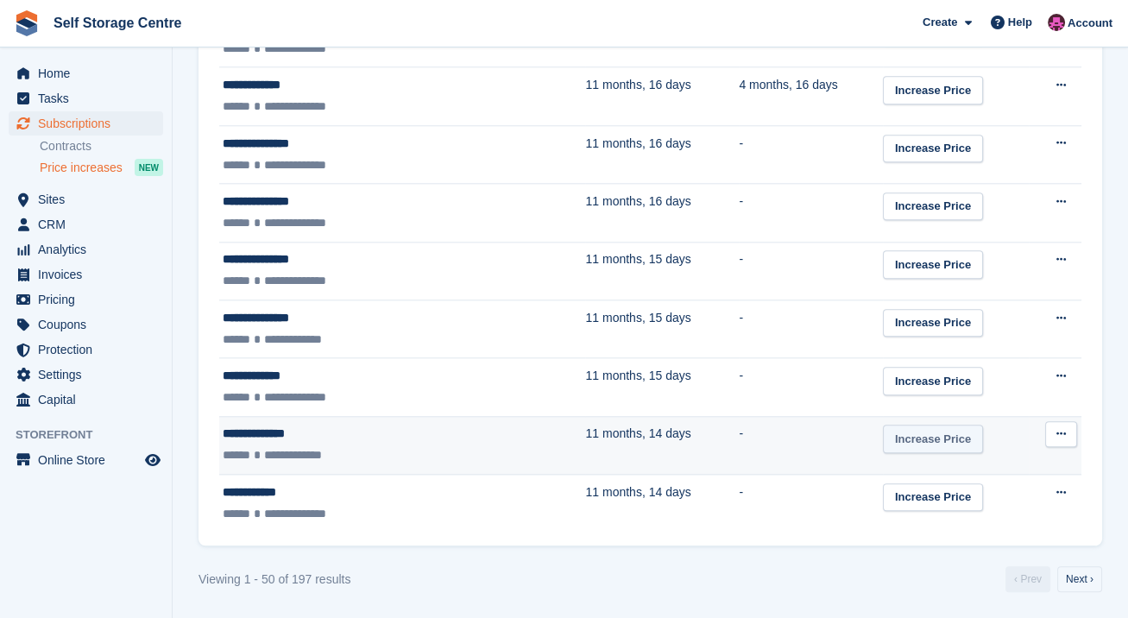
click at [902, 441] on link "Increase Price" at bounding box center [933, 438] width 100 height 28
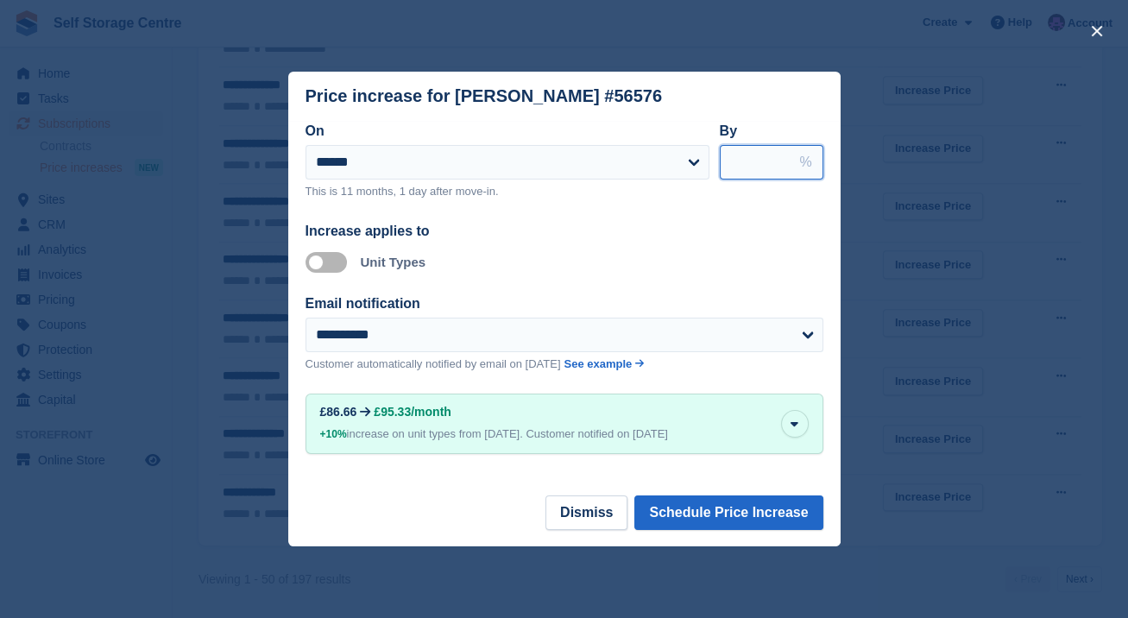
click at [782, 160] on input "*****" at bounding box center [772, 162] width 104 height 35
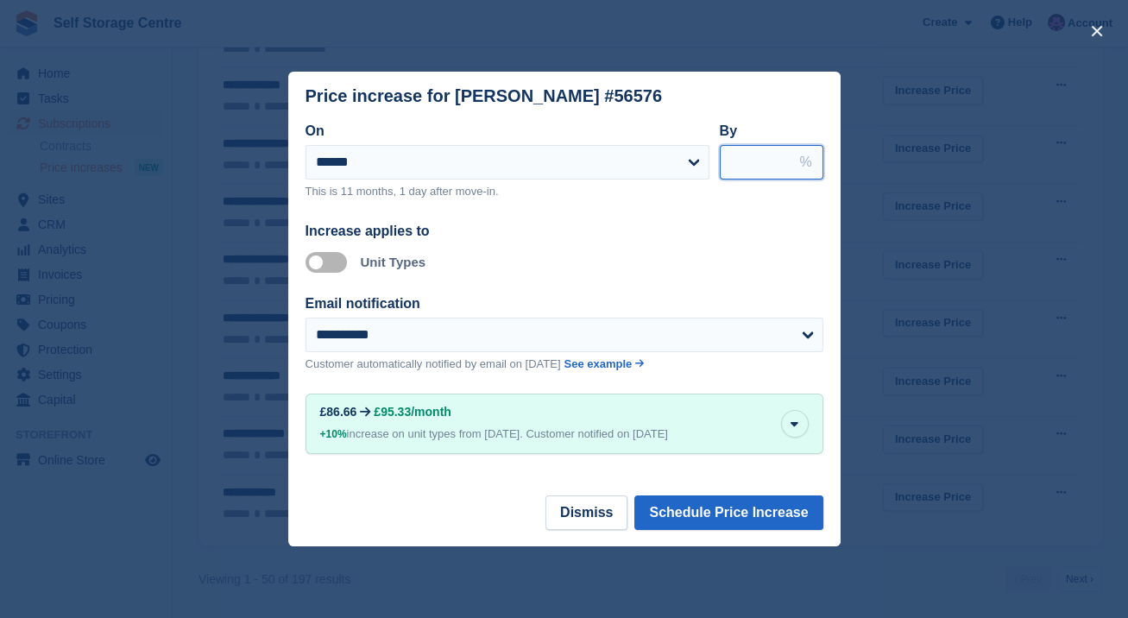
click at [782, 160] on input "*****" at bounding box center [772, 162] width 104 height 35
click at [782, 160] on input "****" at bounding box center [772, 162] width 104 height 35
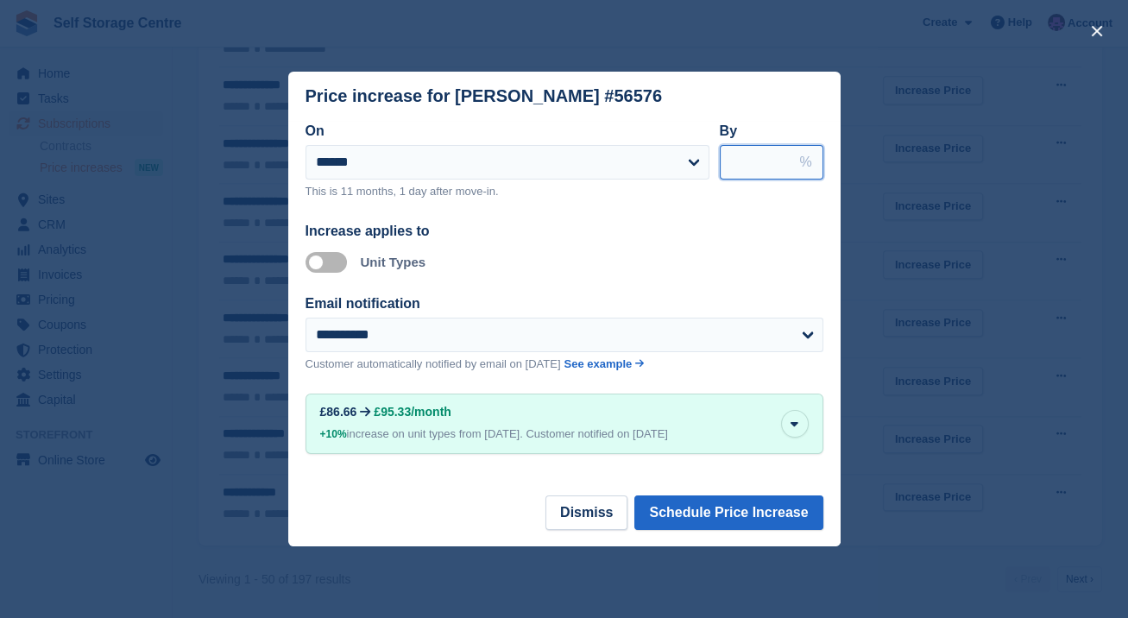
click at [782, 160] on input "*****" at bounding box center [772, 162] width 104 height 35
type input "*****"
click at [782, 160] on input "*****" at bounding box center [772, 162] width 104 height 35
drag, startPoint x: 743, startPoint y: 163, endPoint x: 734, endPoint y: 165, distance: 8.8
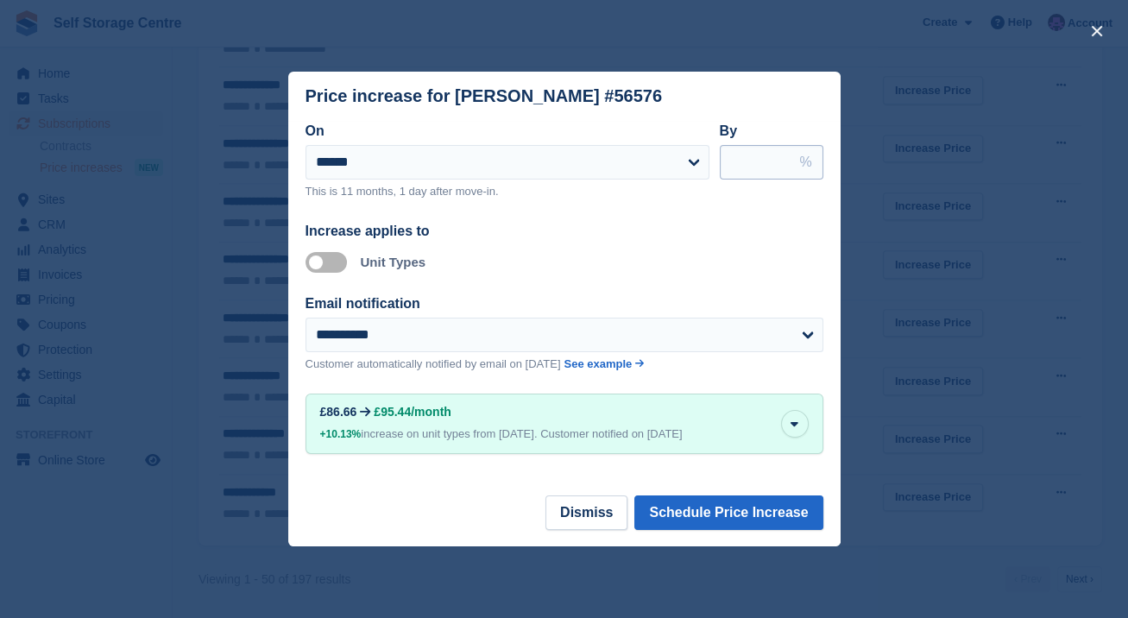
click at [734, 165] on input "*****" at bounding box center [772, 162] width 104 height 35
type input "*****"
click at [762, 161] on input "*****" at bounding box center [772, 162] width 104 height 35
type input "**"
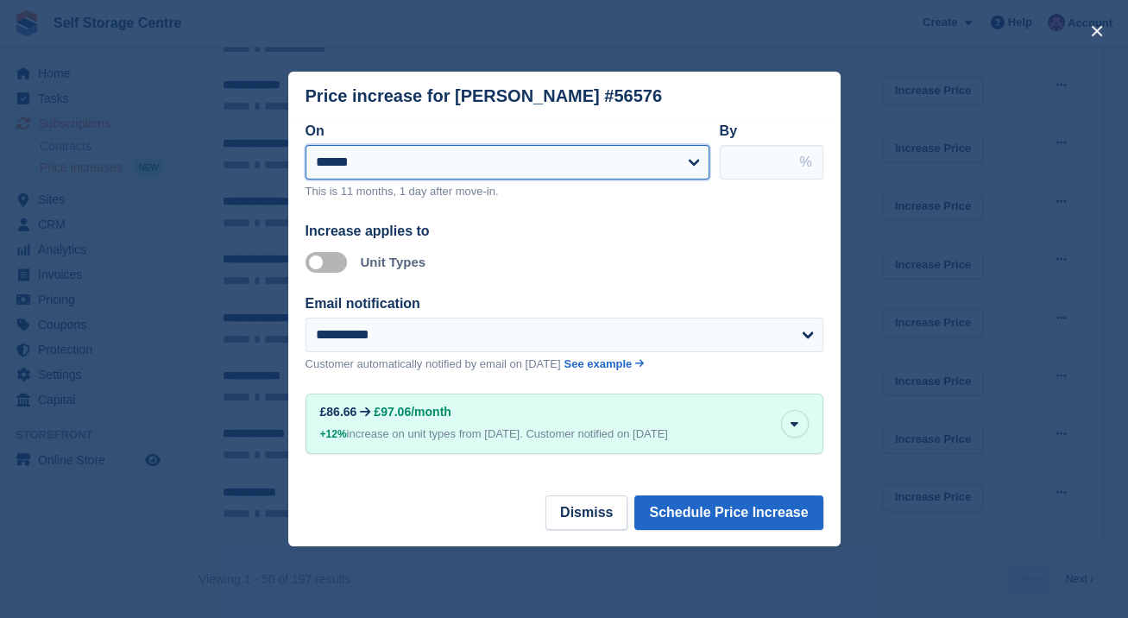
click at [647, 160] on select "**********" at bounding box center [507, 162] width 404 height 35
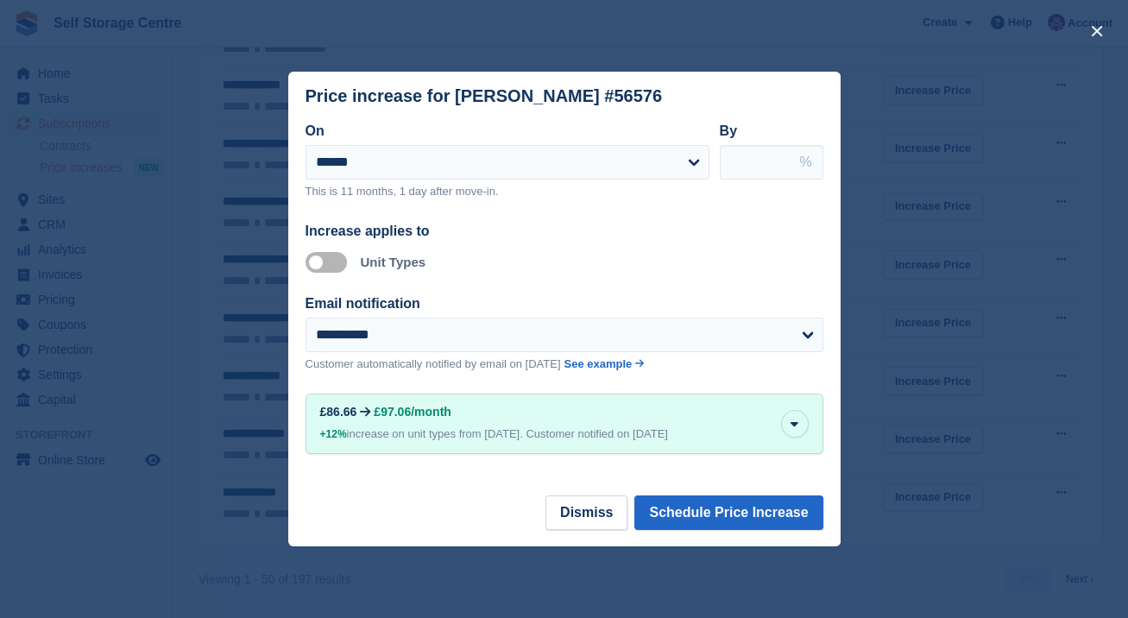
click at [658, 127] on div "On" at bounding box center [496, 131] width 383 height 21
click at [709, 509] on button "Schedule Price Increase" at bounding box center [728, 512] width 188 height 35
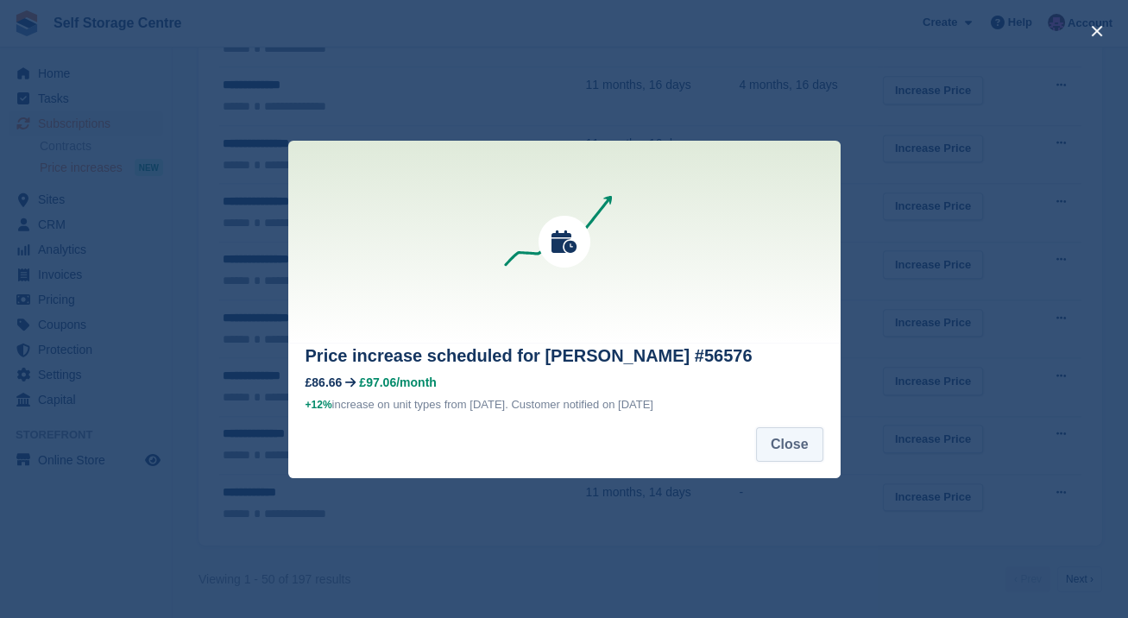
click at [784, 443] on button "Close" at bounding box center [789, 444] width 67 height 35
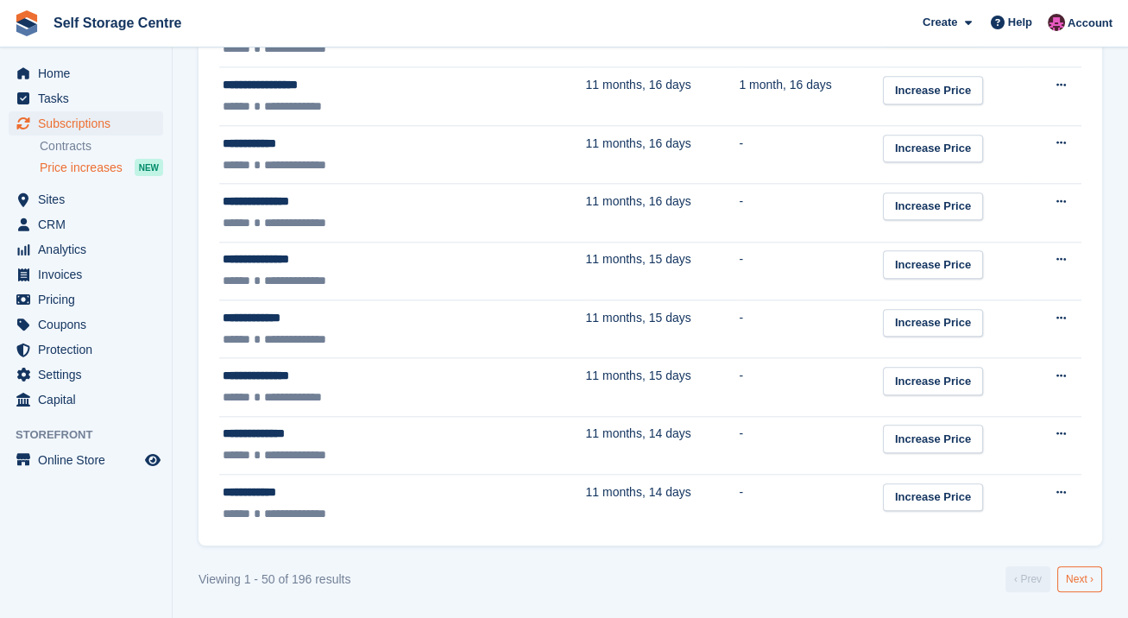
click at [1083, 588] on link "Next ›" at bounding box center [1079, 579] width 45 height 26
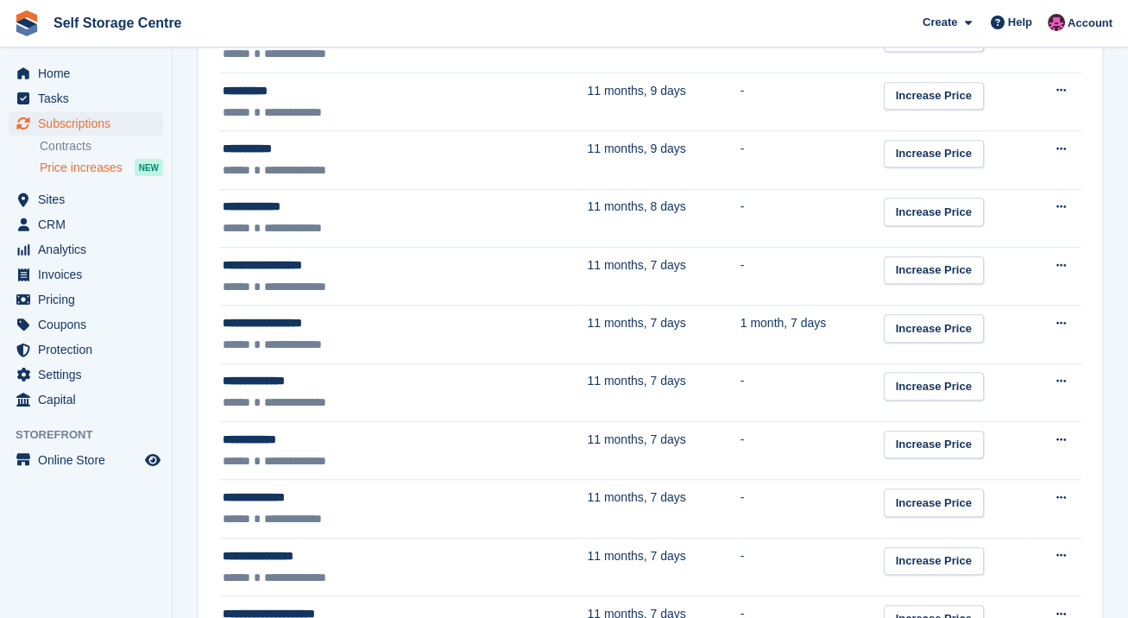
scroll to position [1840, 0]
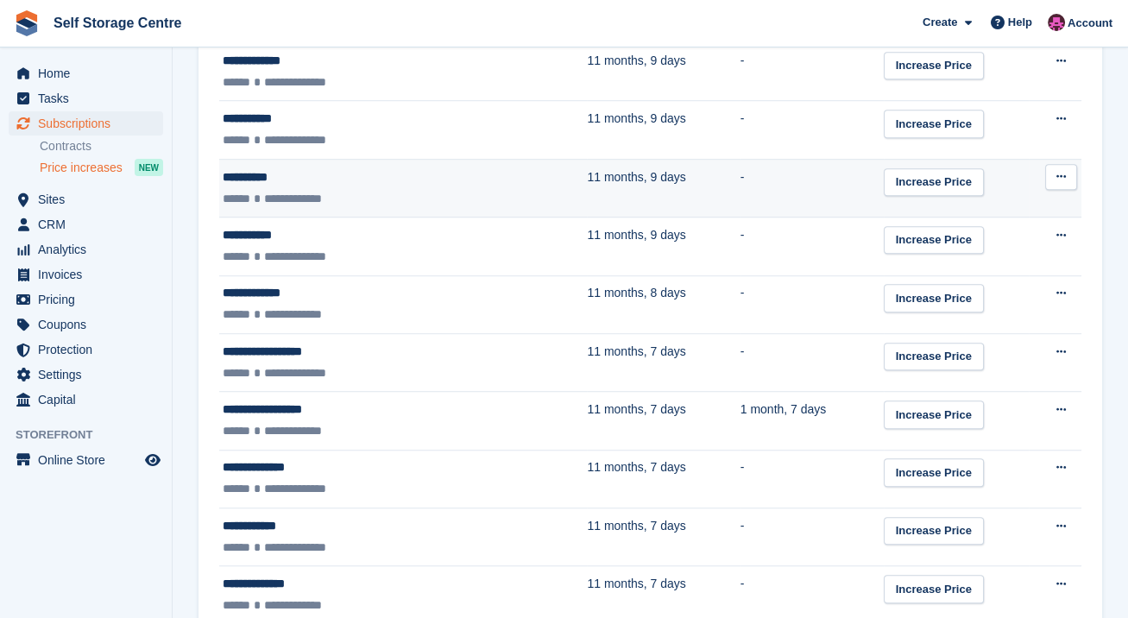
click at [427, 175] on div "**********" at bounding box center [348, 177] width 250 height 18
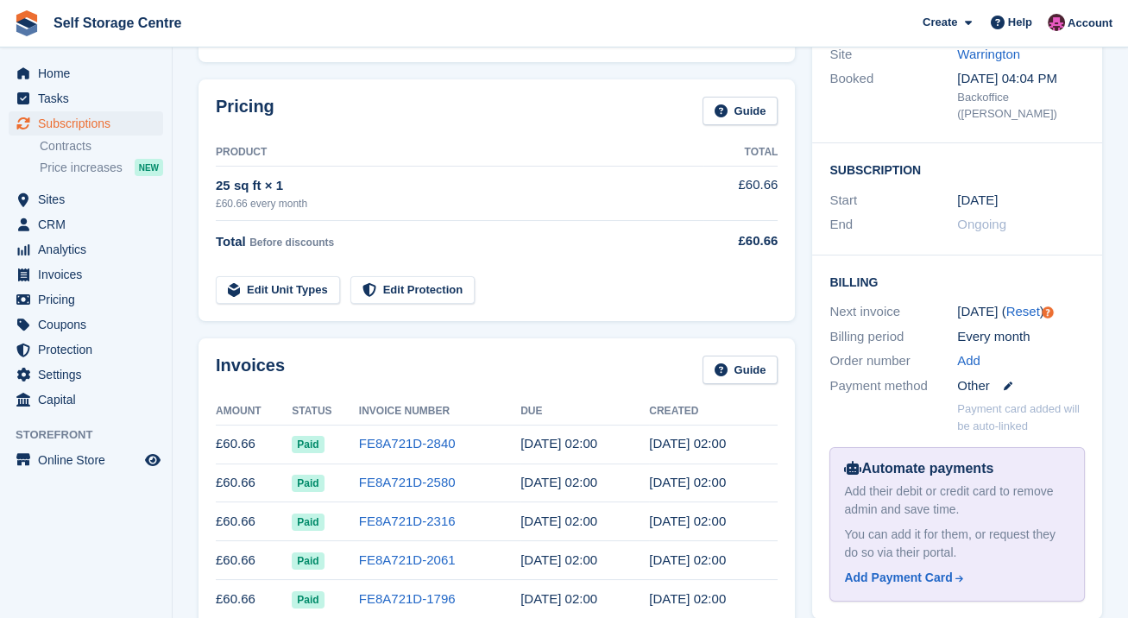
scroll to position [115, 0]
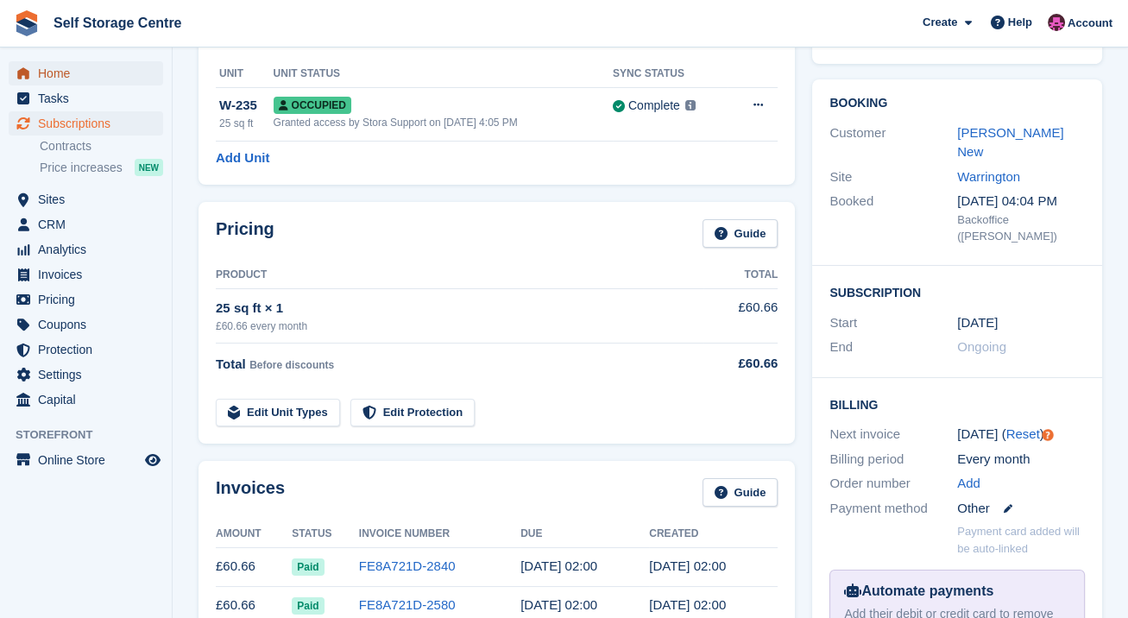
click at [62, 78] on span "Home" at bounding box center [90, 73] width 104 height 24
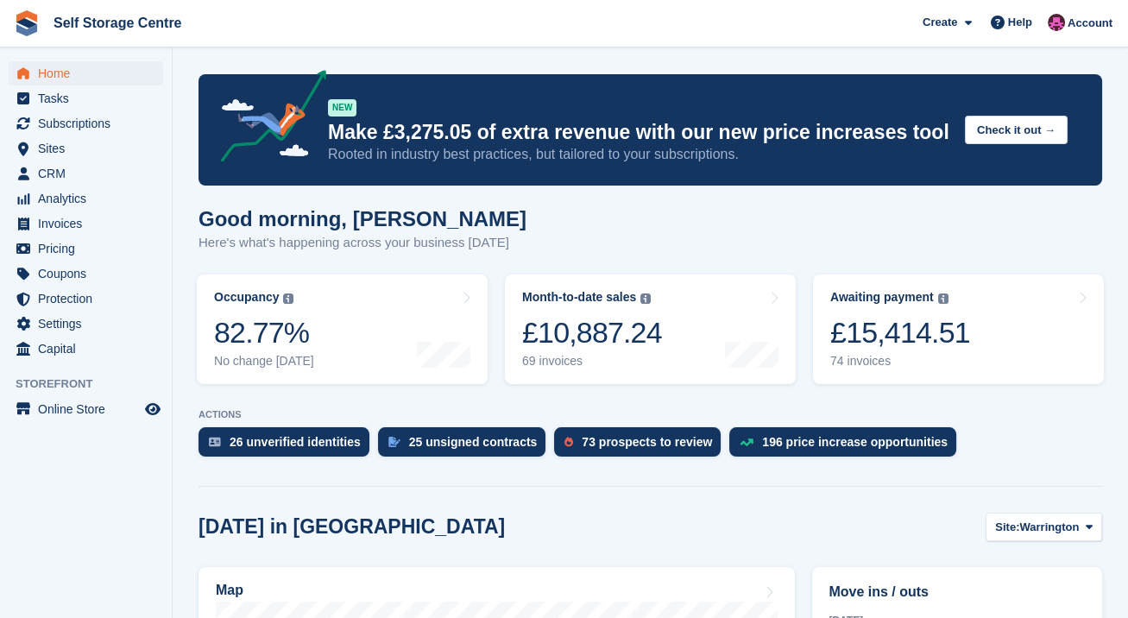
click at [547, 129] on p "Make £3,275.05 of extra revenue with our new price increases tool" at bounding box center [639, 132] width 623 height 25
click at [1017, 137] on button "Check it out →" at bounding box center [1016, 130] width 103 height 28
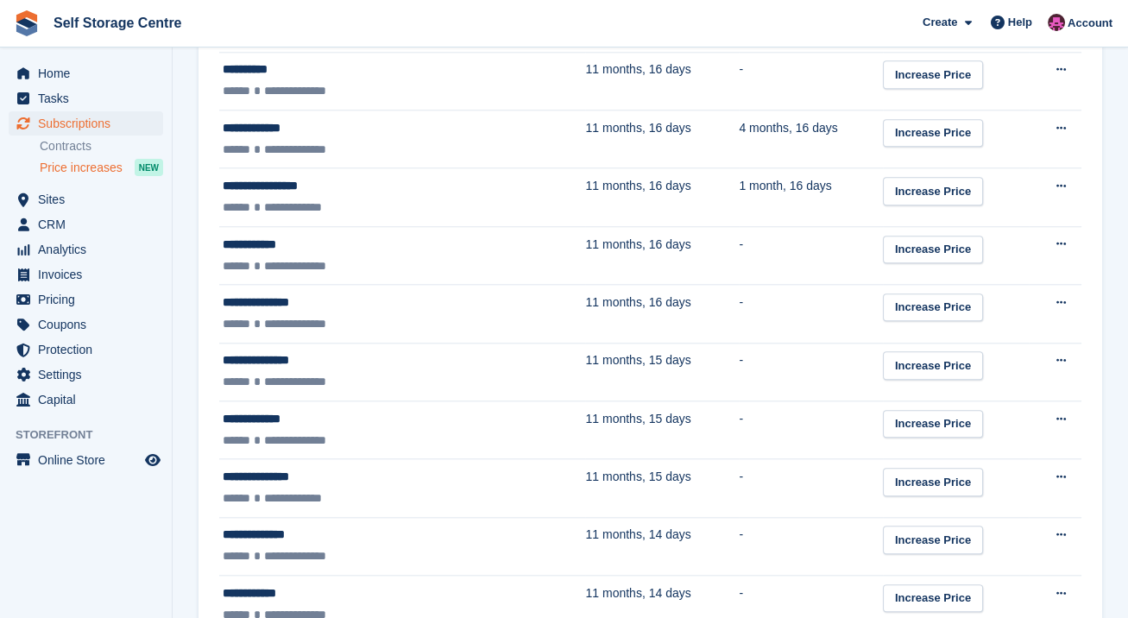
scroll to position [2808, 0]
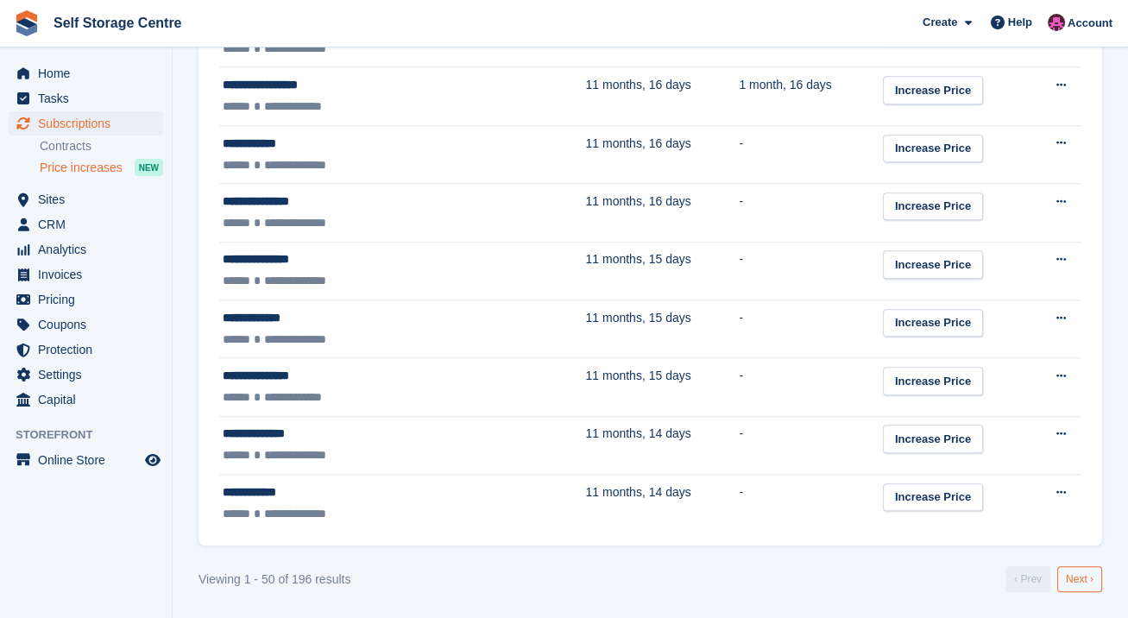
click at [1080, 575] on link "Next ›" at bounding box center [1079, 579] width 45 height 26
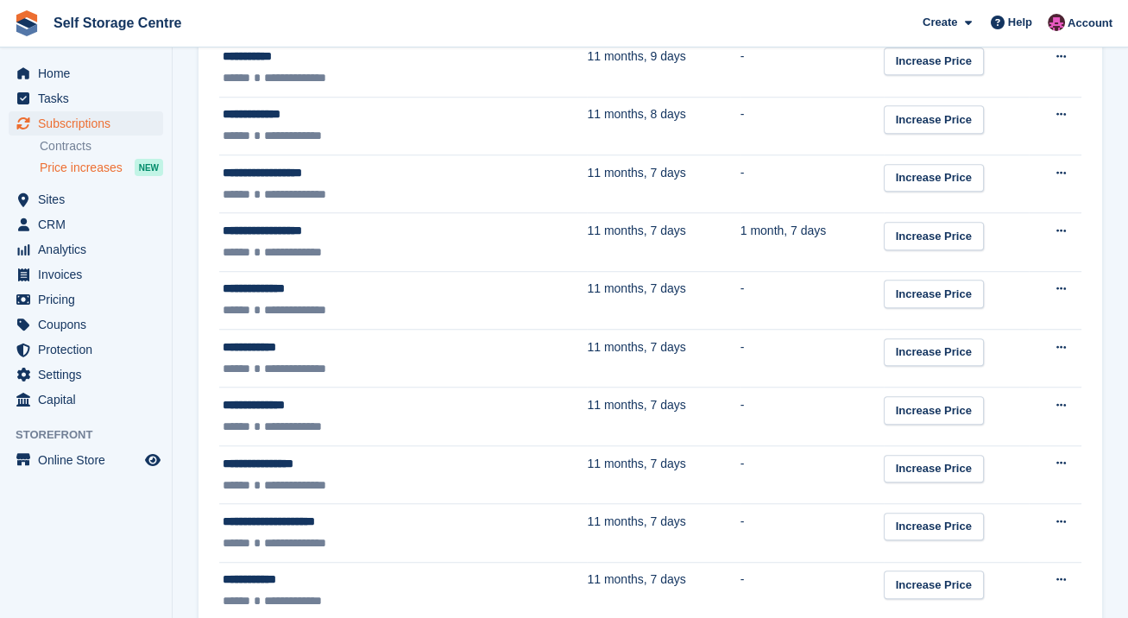
scroll to position [2003, 0]
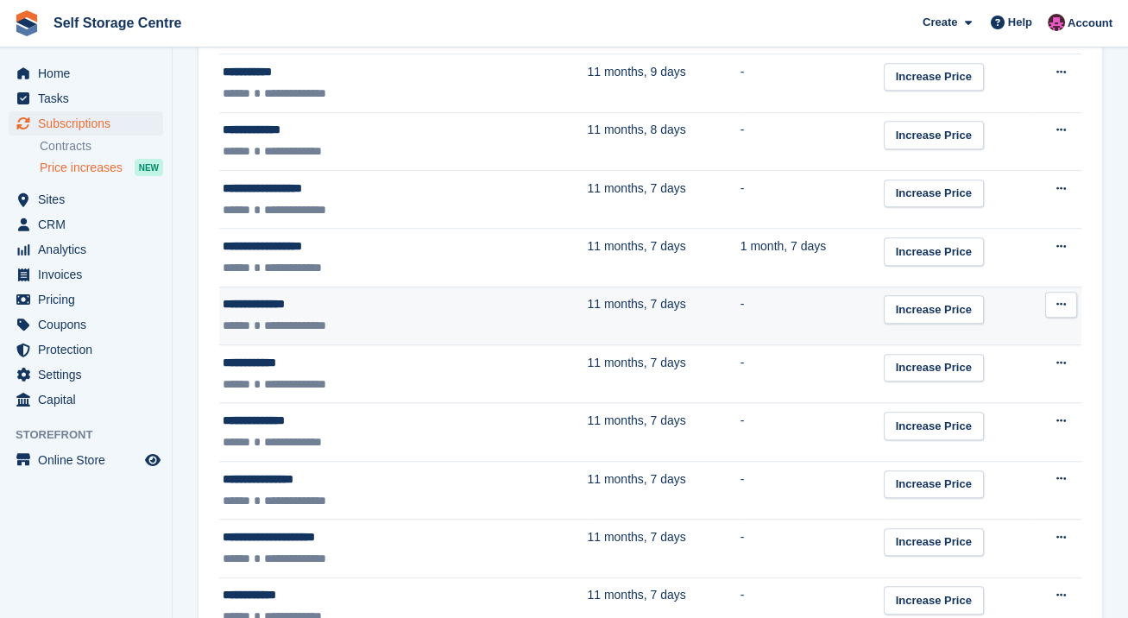
click at [632, 324] on td "11 months, 7 days" at bounding box center [663, 315] width 153 height 58
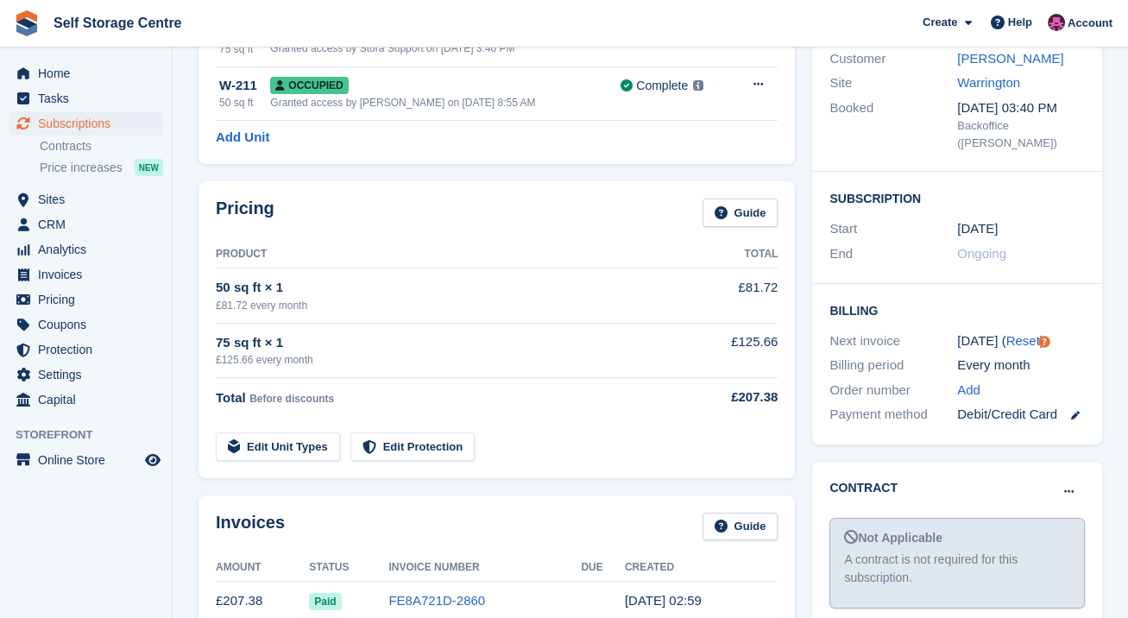
scroll to position [230, 0]
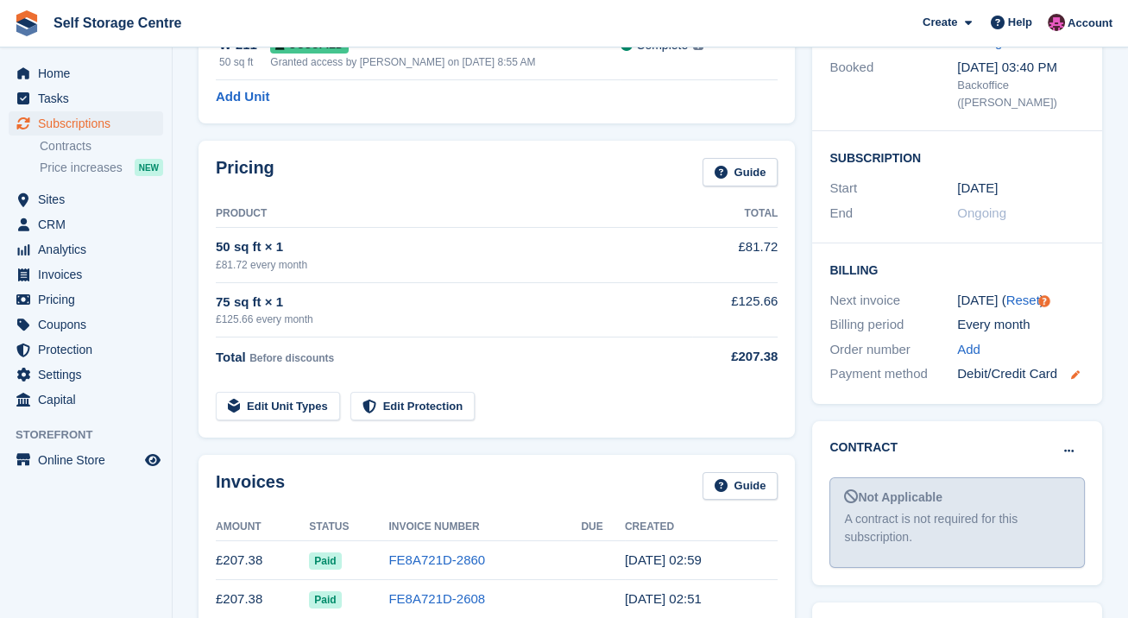
click at [1077, 370] on icon at bounding box center [1075, 374] width 9 height 9
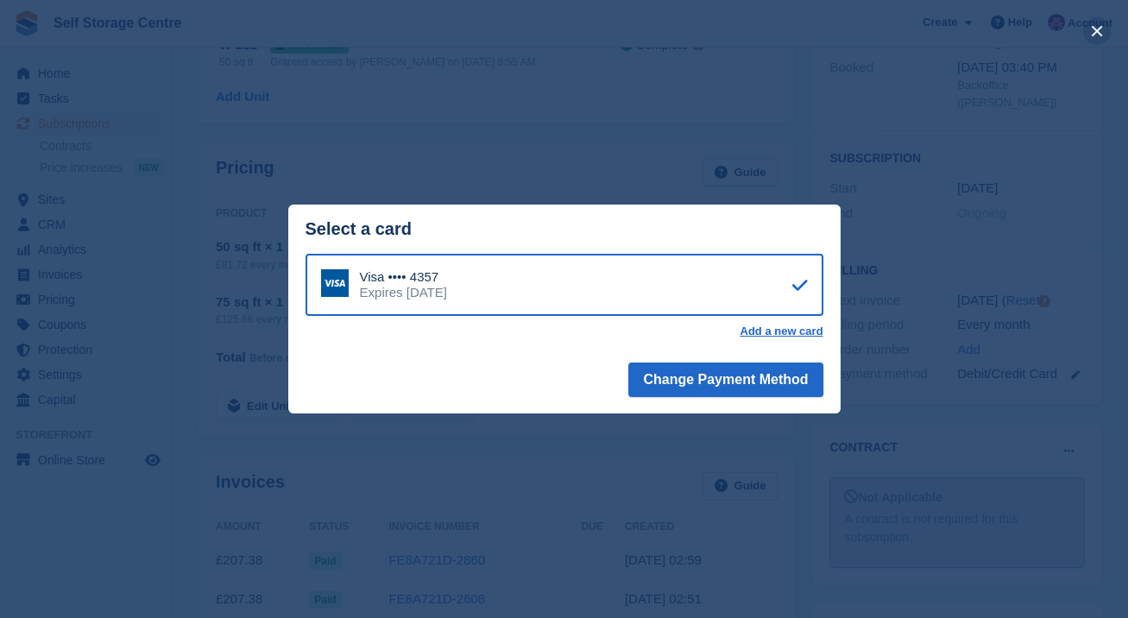
click at [1094, 27] on button "close" at bounding box center [1097, 31] width 28 height 28
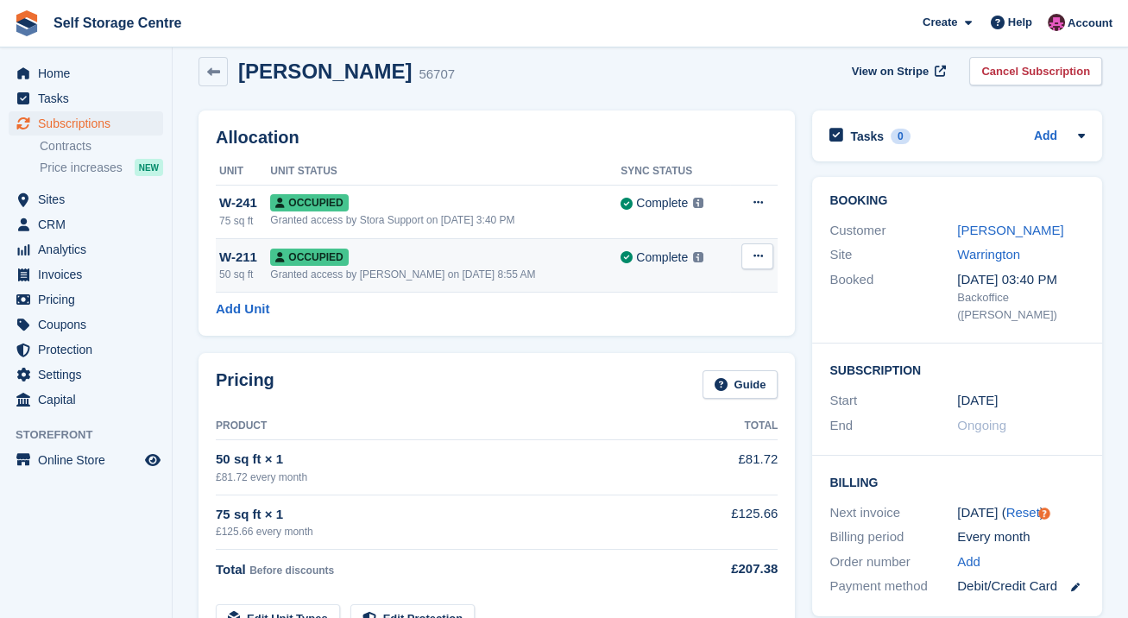
scroll to position [0, 0]
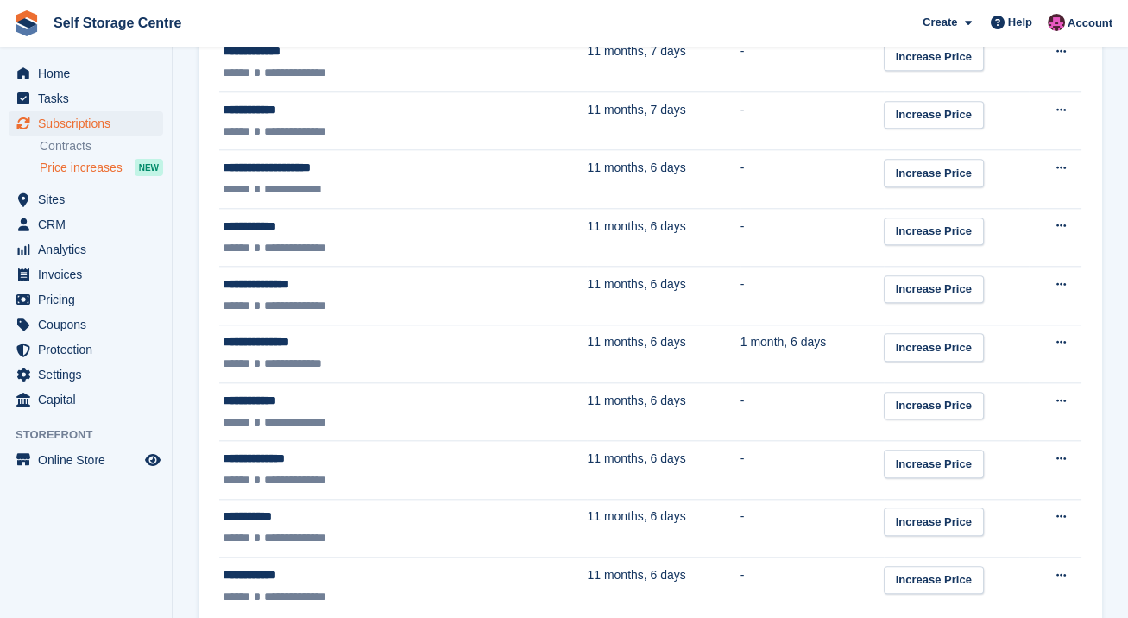
scroll to position [2808, 0]
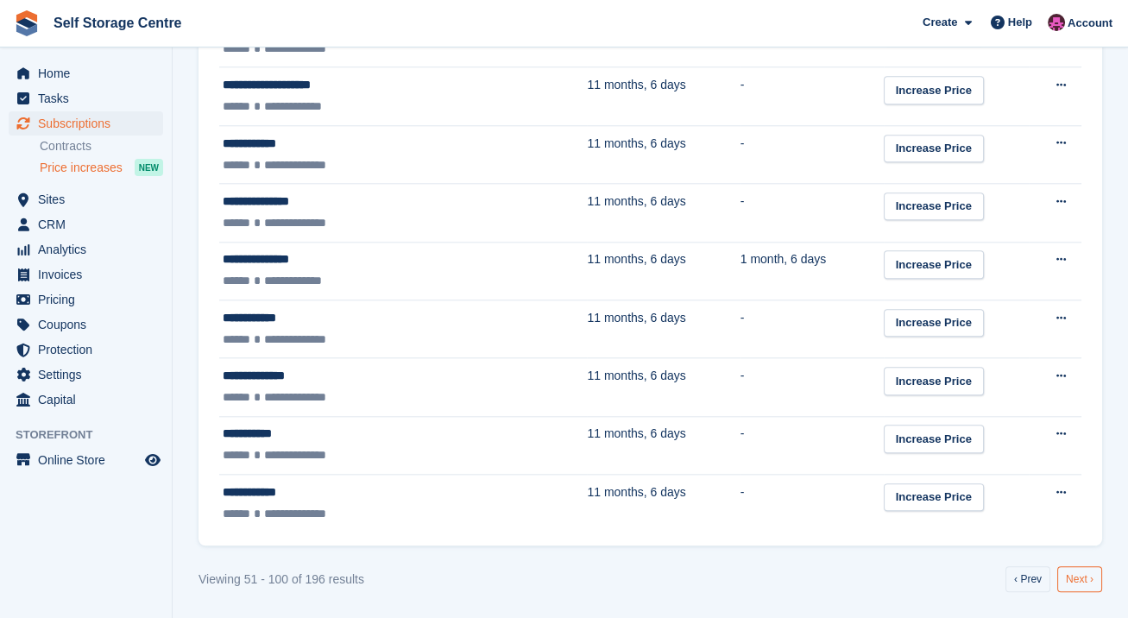
click at [1082, 571] on link "Next ›" at bounding box center [1079, 579] width 45 height 26
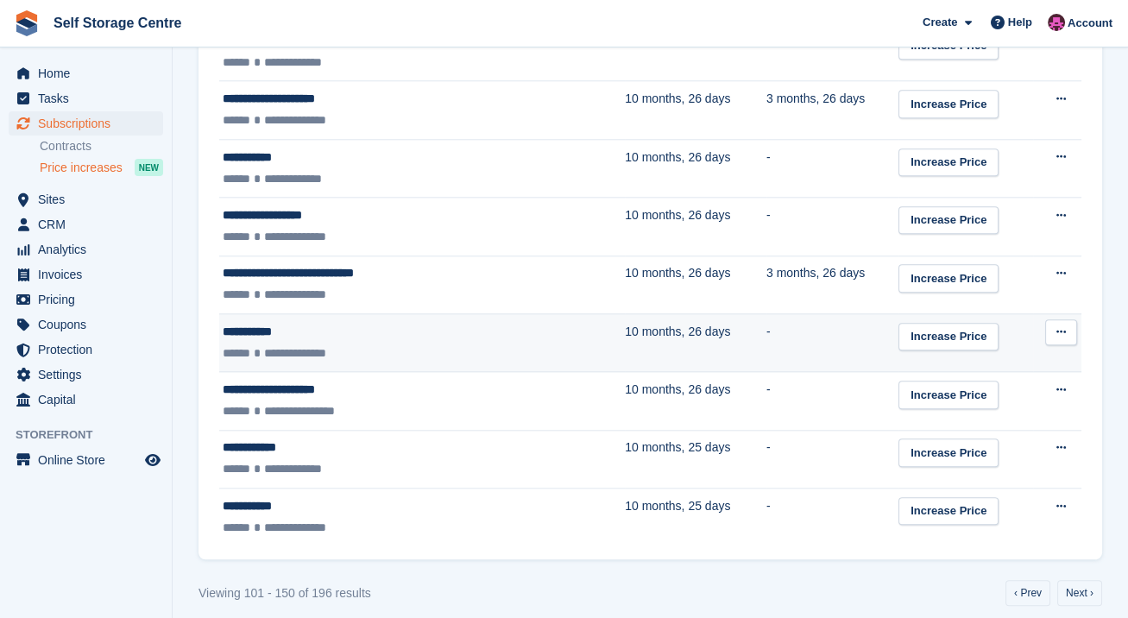
scroll to position [2808, 0]
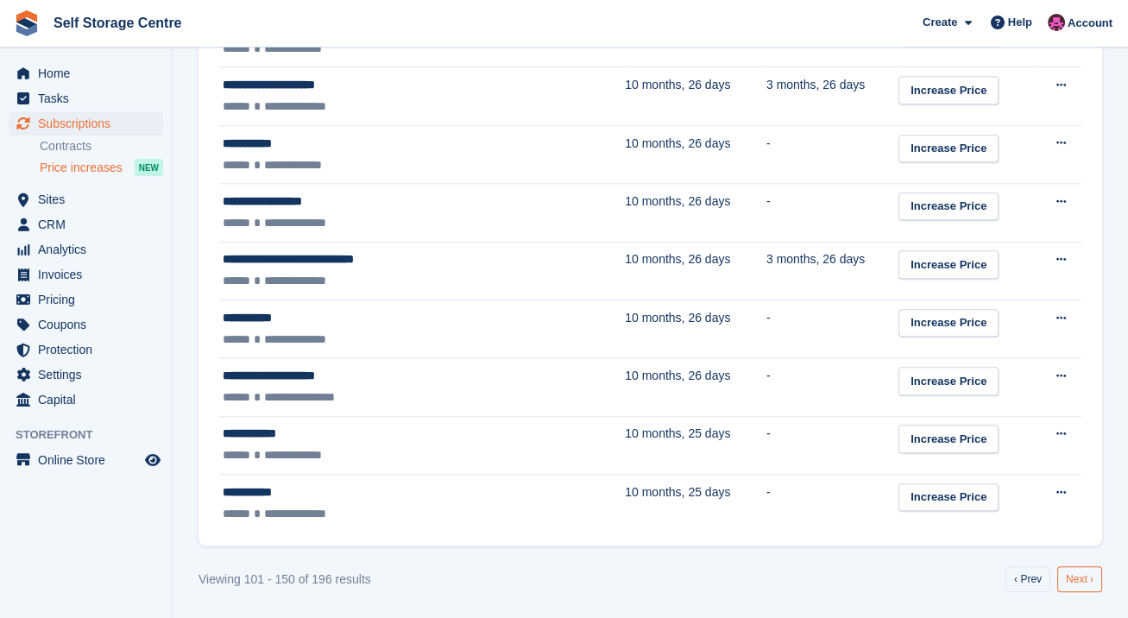
click at [1071, 575] on link "Next ›" at bounding box center [1079, 579] width 45 height 26
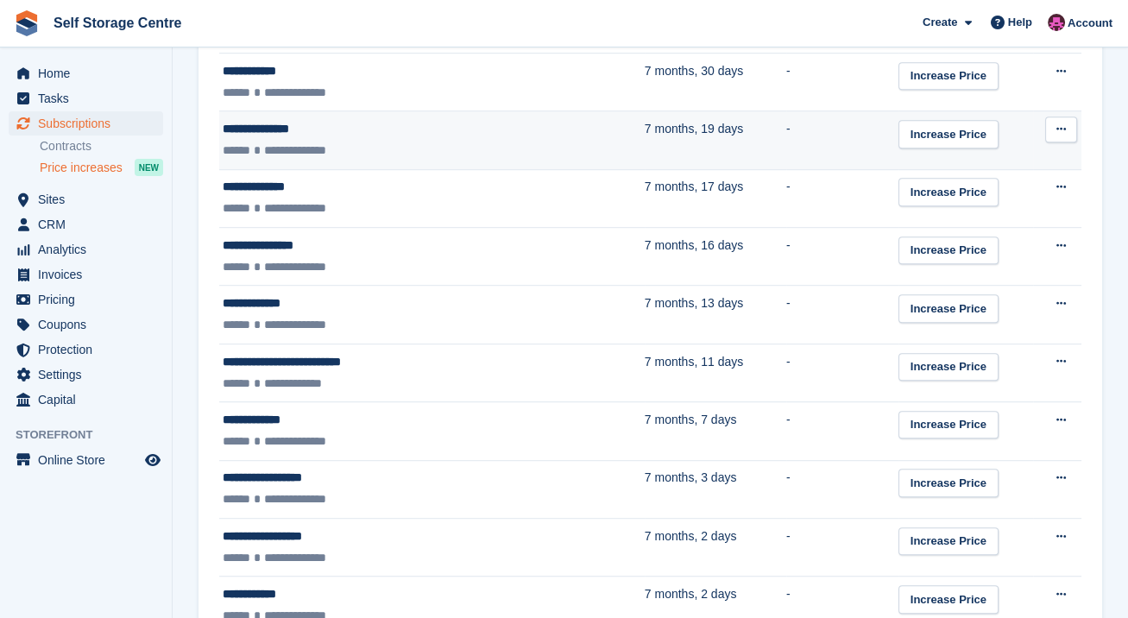
scroll to position [1541, 0]
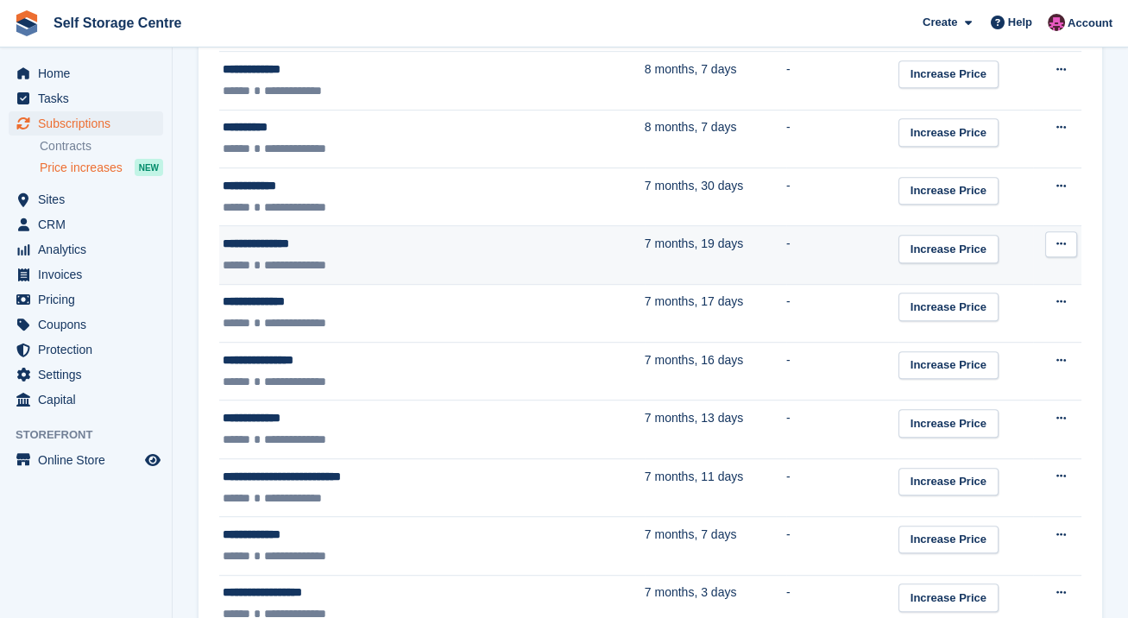
click at [480, 261] on div "**********" at bounding box center [379, 265] width 313 height 18
